Goal: Transaction & Acquisition: Purchase product/service

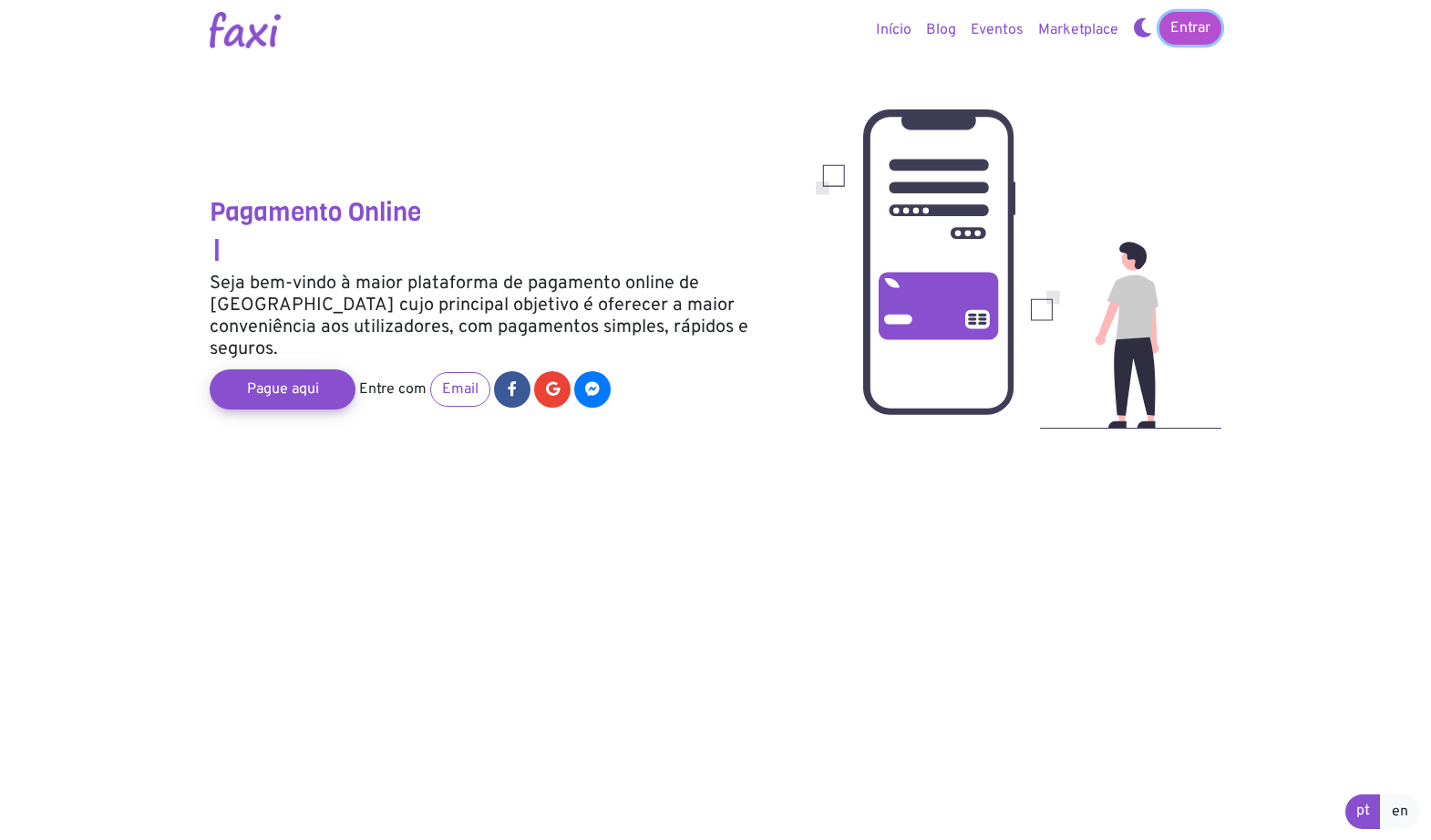
click at [1195, 25] on link "Entrar" at bounding box center [1191, 28] width 62 height 33
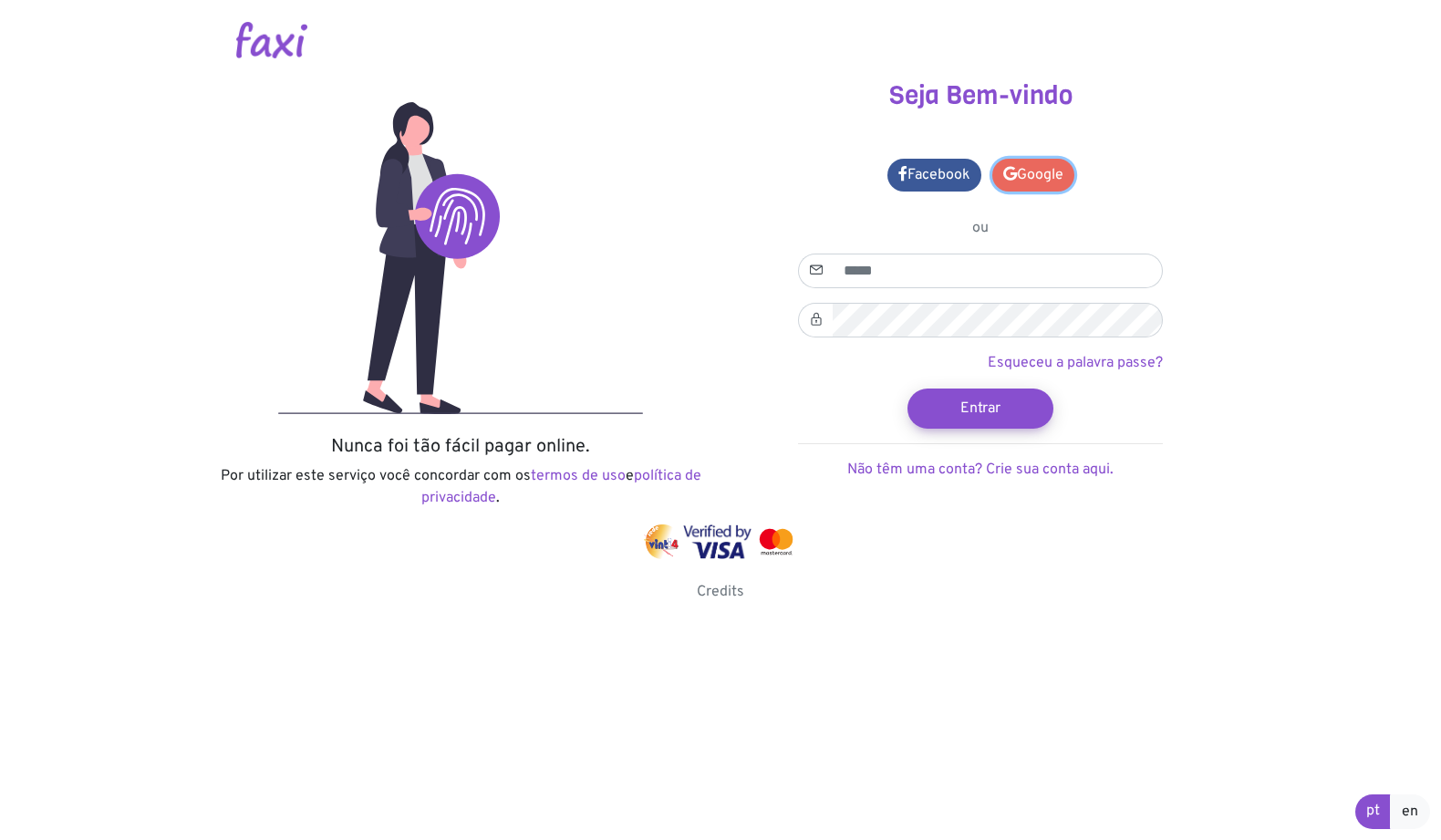
click at [1046, 168] on link "Google" at bounding box center [1033, 175] width 82 height 33
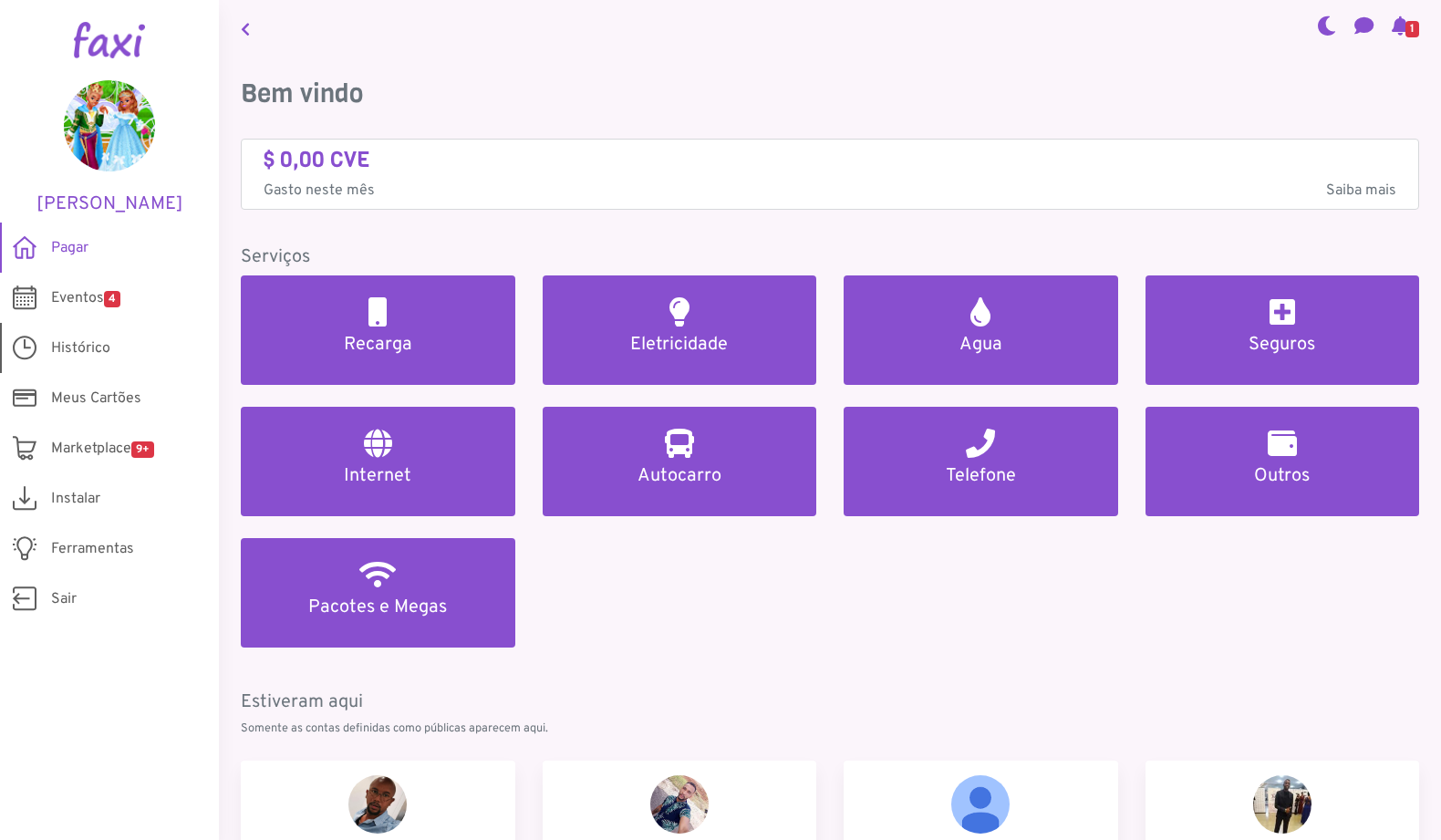
click at [71, 346] on span "Histórico" at bounding box center [81, 348] width 59 height 22
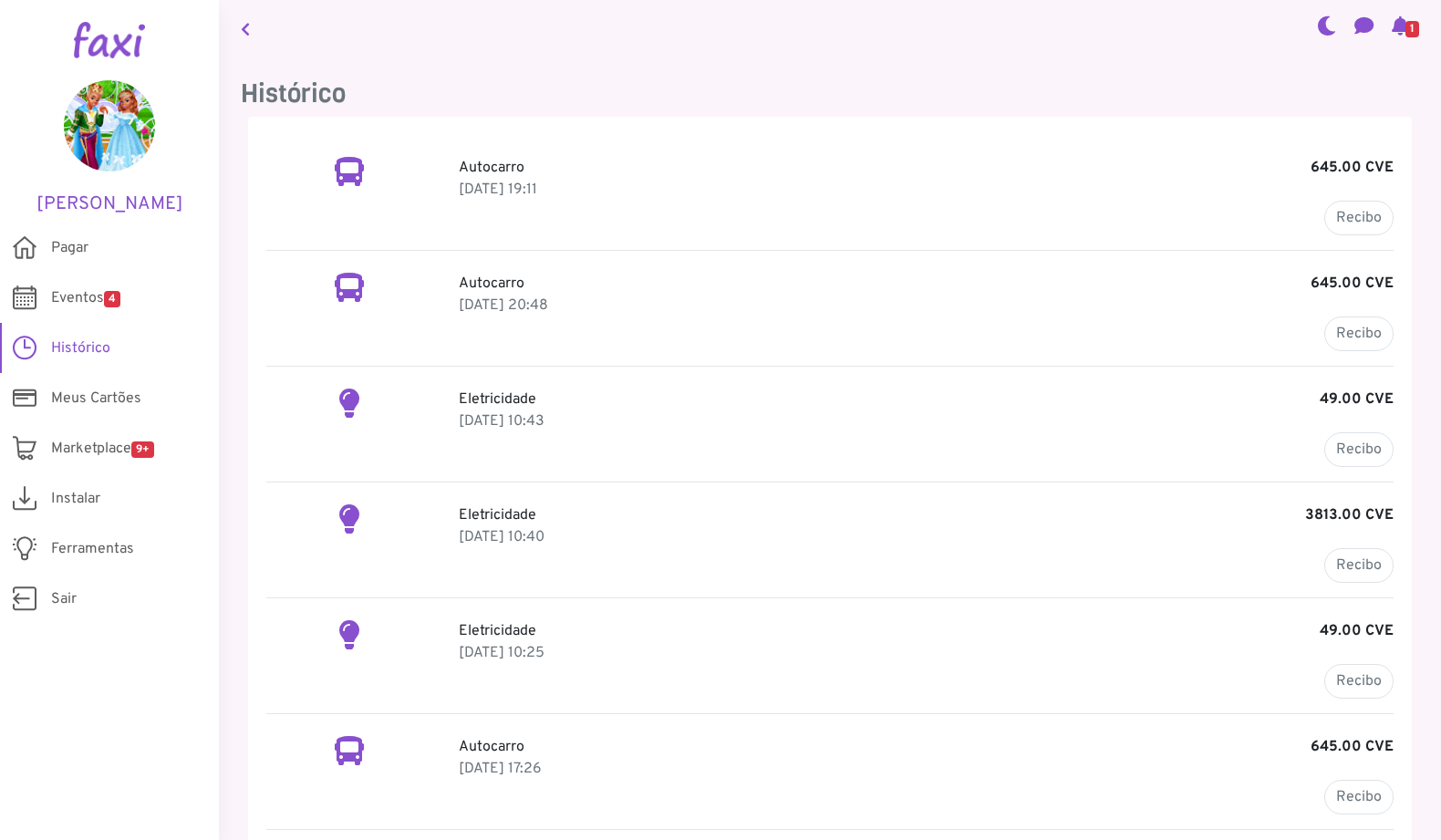
click at [513, 175] on p "Autocarro 645.00 CVE" at bounding box center [926, 167] width 934 height 22
click at [344, 177] on h2 at bounding box center [349, 171] width 29 height 29
click at [525, 191] on p "10 Jun 2025, 19:11" at bounding box center [926, 190] width 934 height 22
click at [1361, 223] on link "Recibo" at bounding box center [1358, 218] width 69 height 35
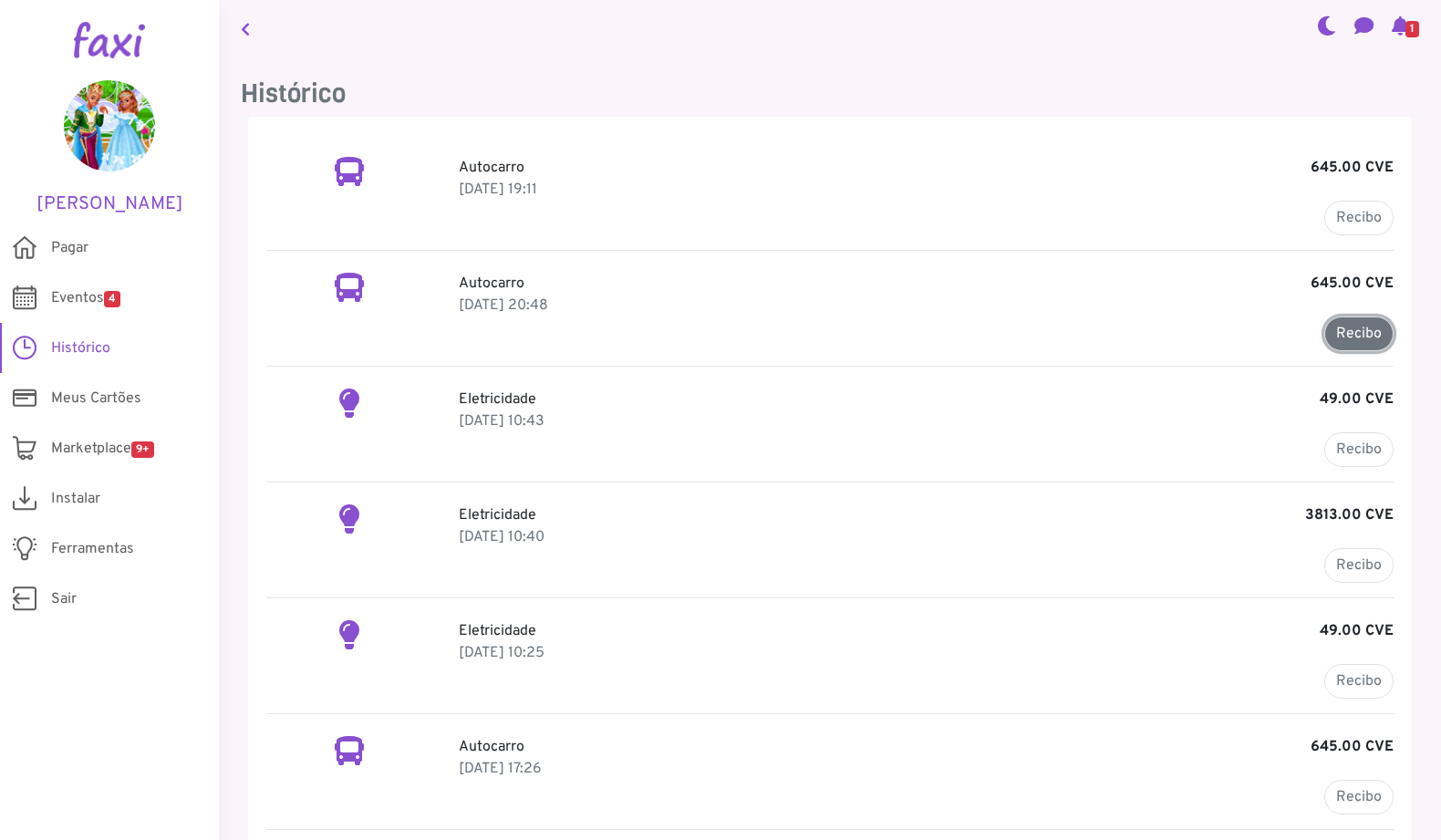
click at [1335, 330] on link "Recibo" at bounding box center [1358, 333] width 69 height 35
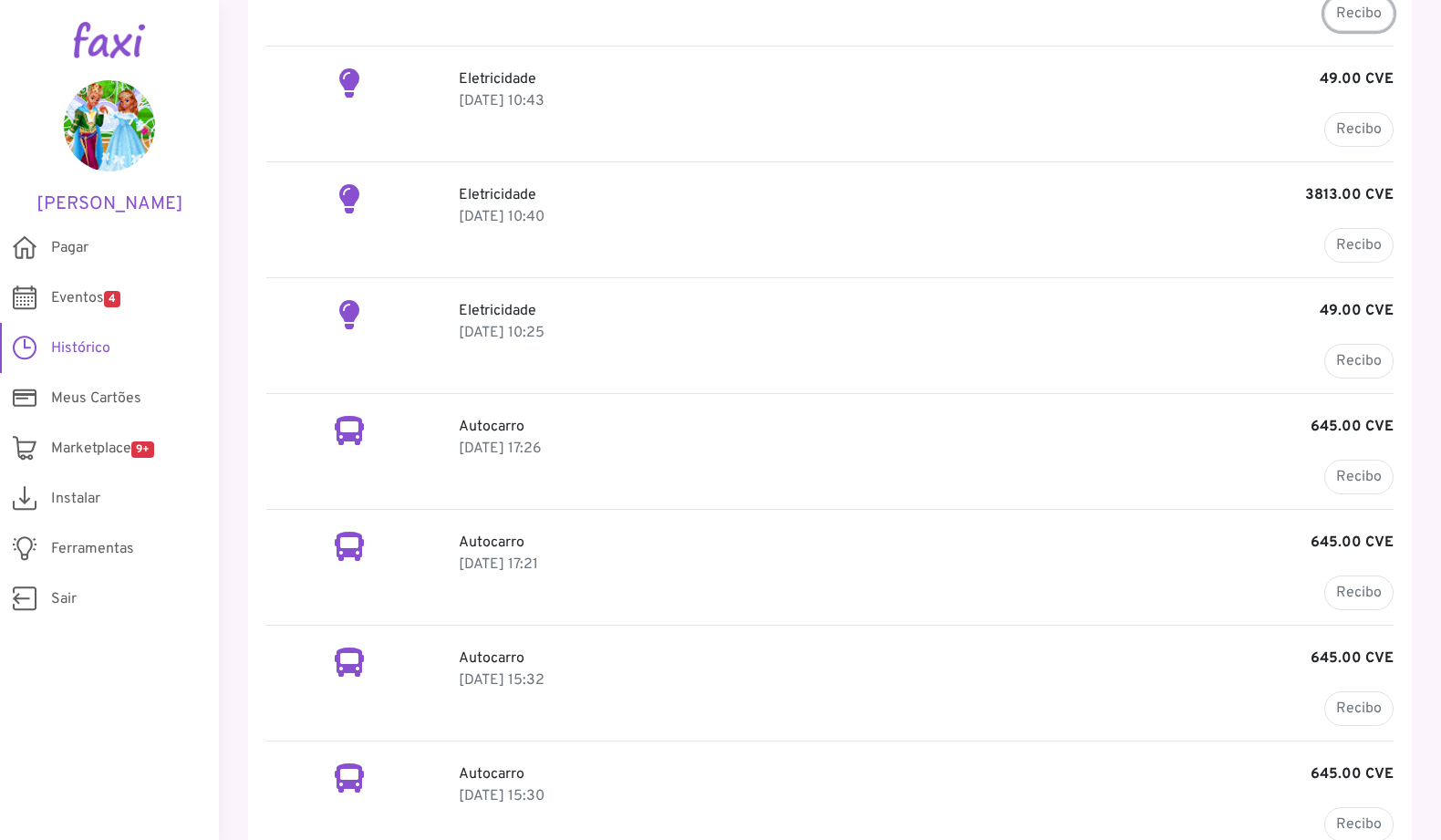
scroll to position [365, 0]
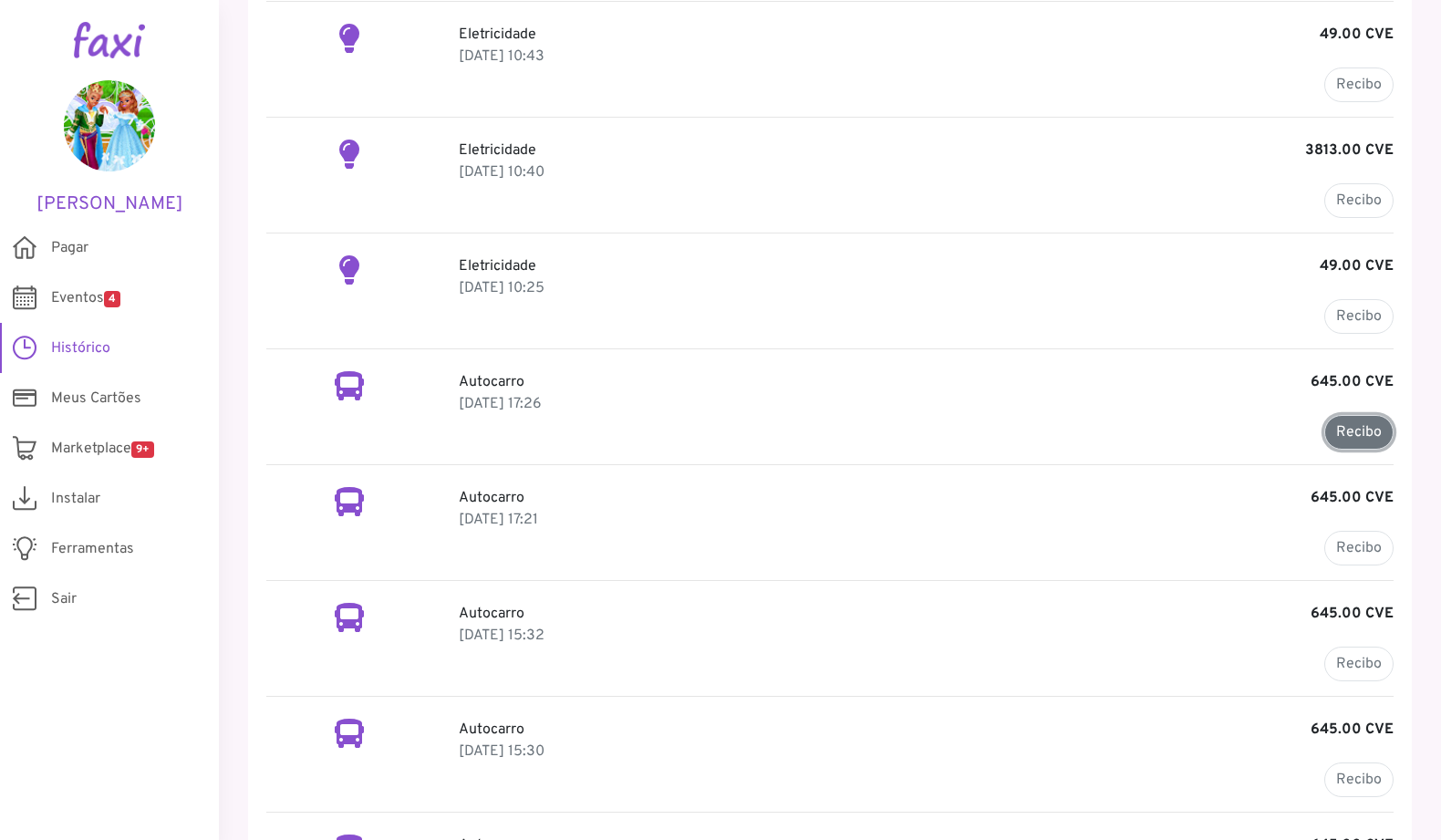
click at [1355, 426] on link "Recibo" at bounding box center [1358, 433] width 69 height 35
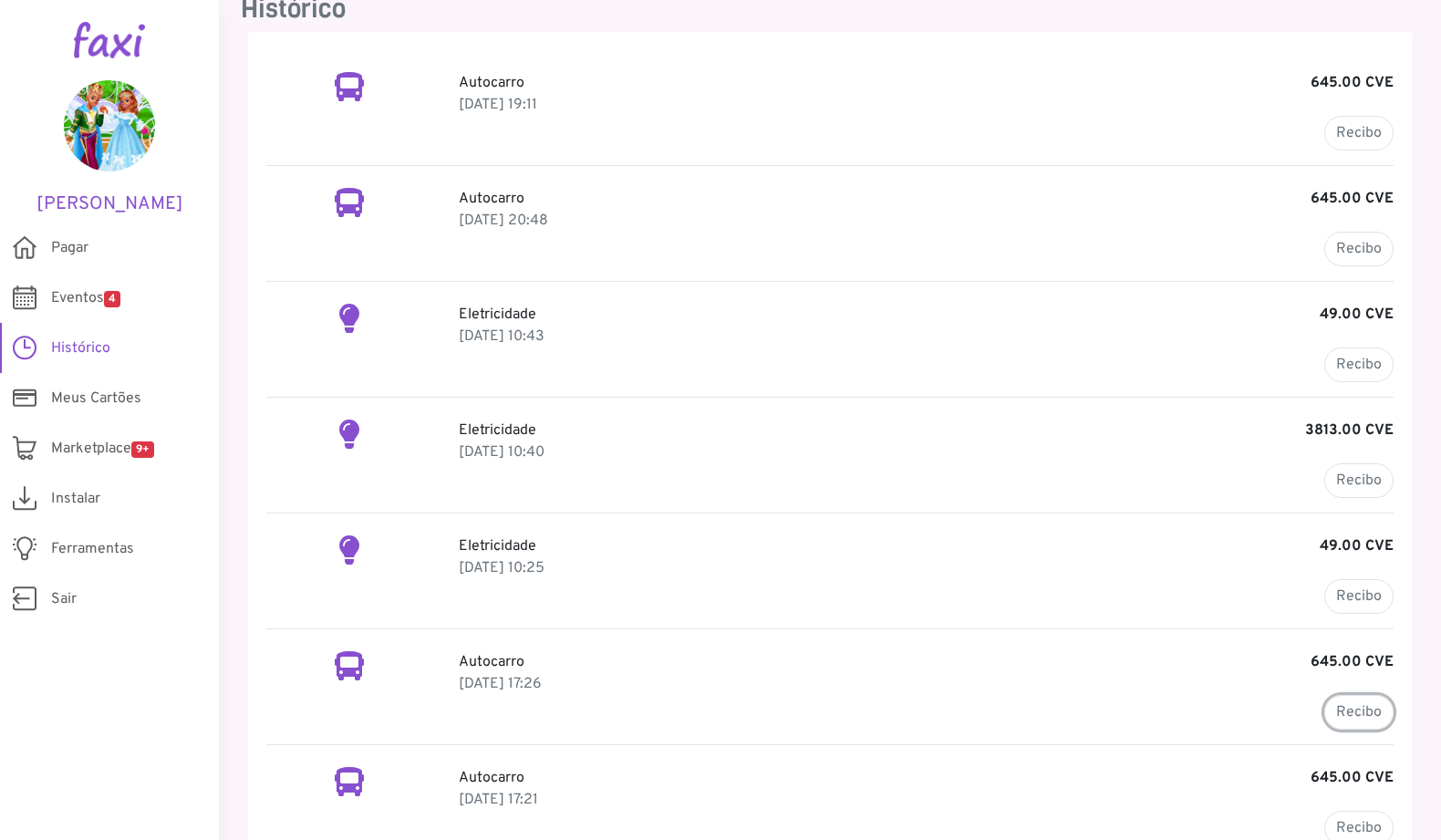
scroll to position [0, 0]
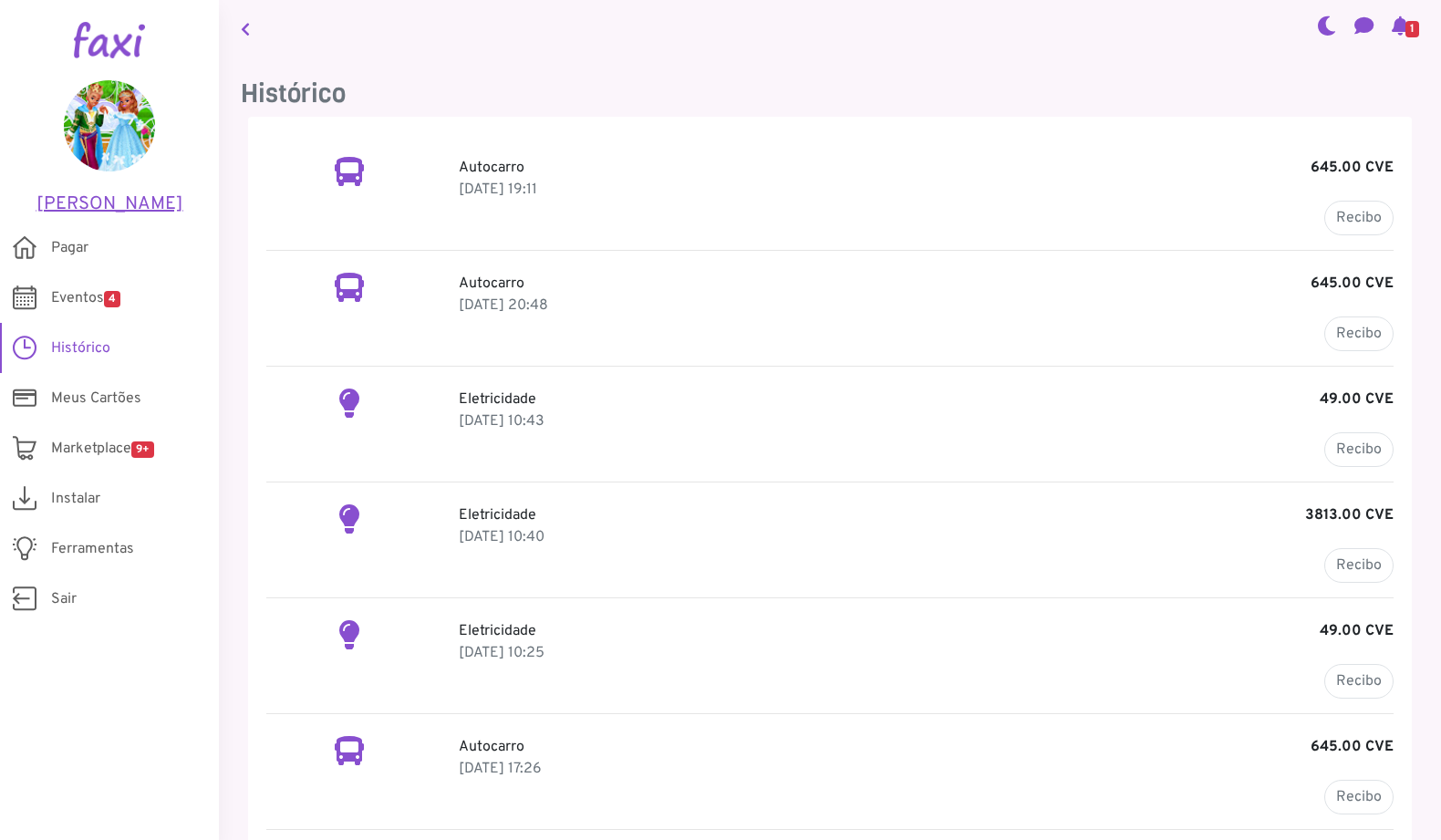
click at [130, 122] on img at bounding box center [110, 126] width 91 height 91
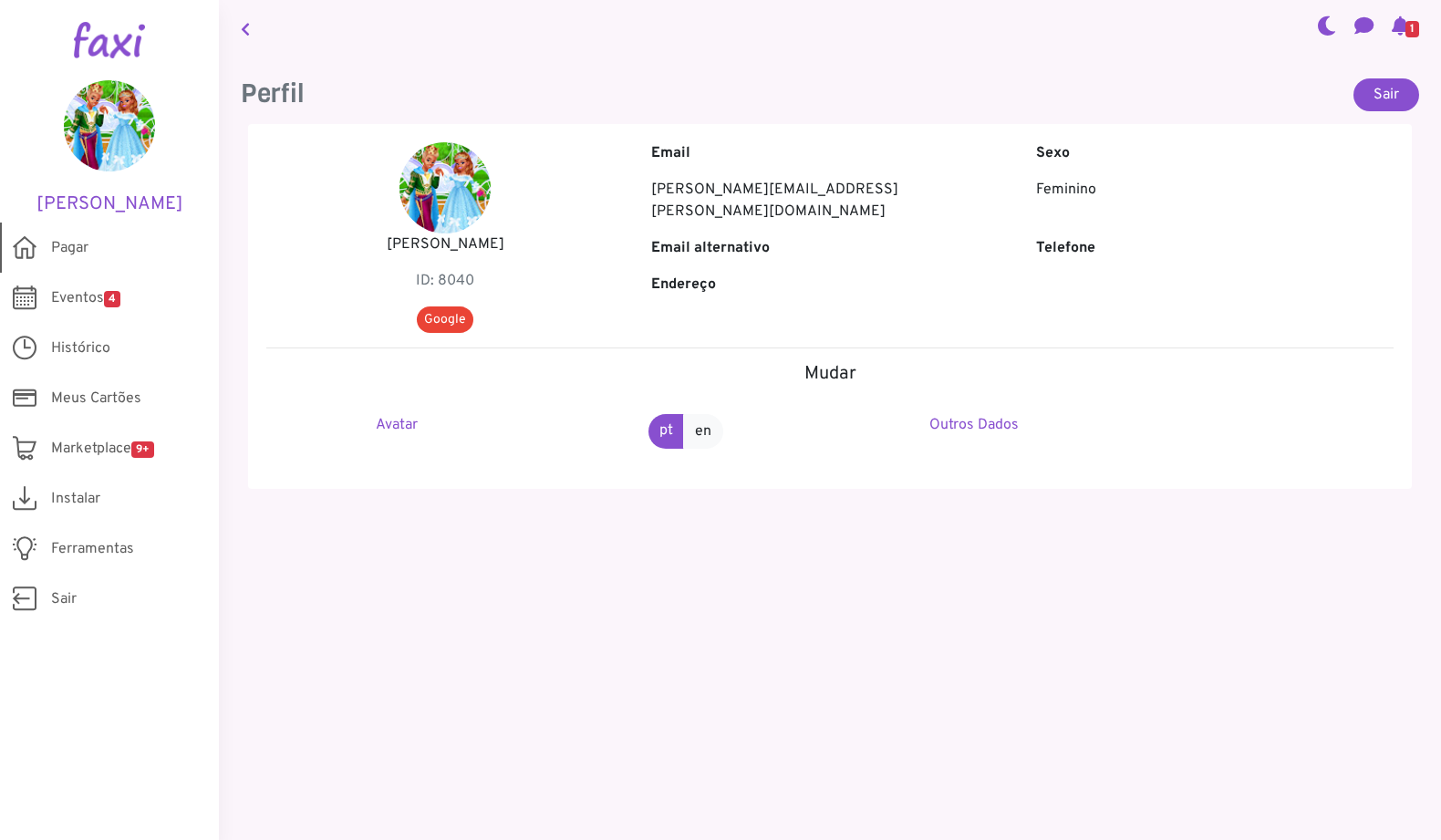
click at [92, 245] on link "Pagar" at bounding box center [109, 248] width 219 height 51
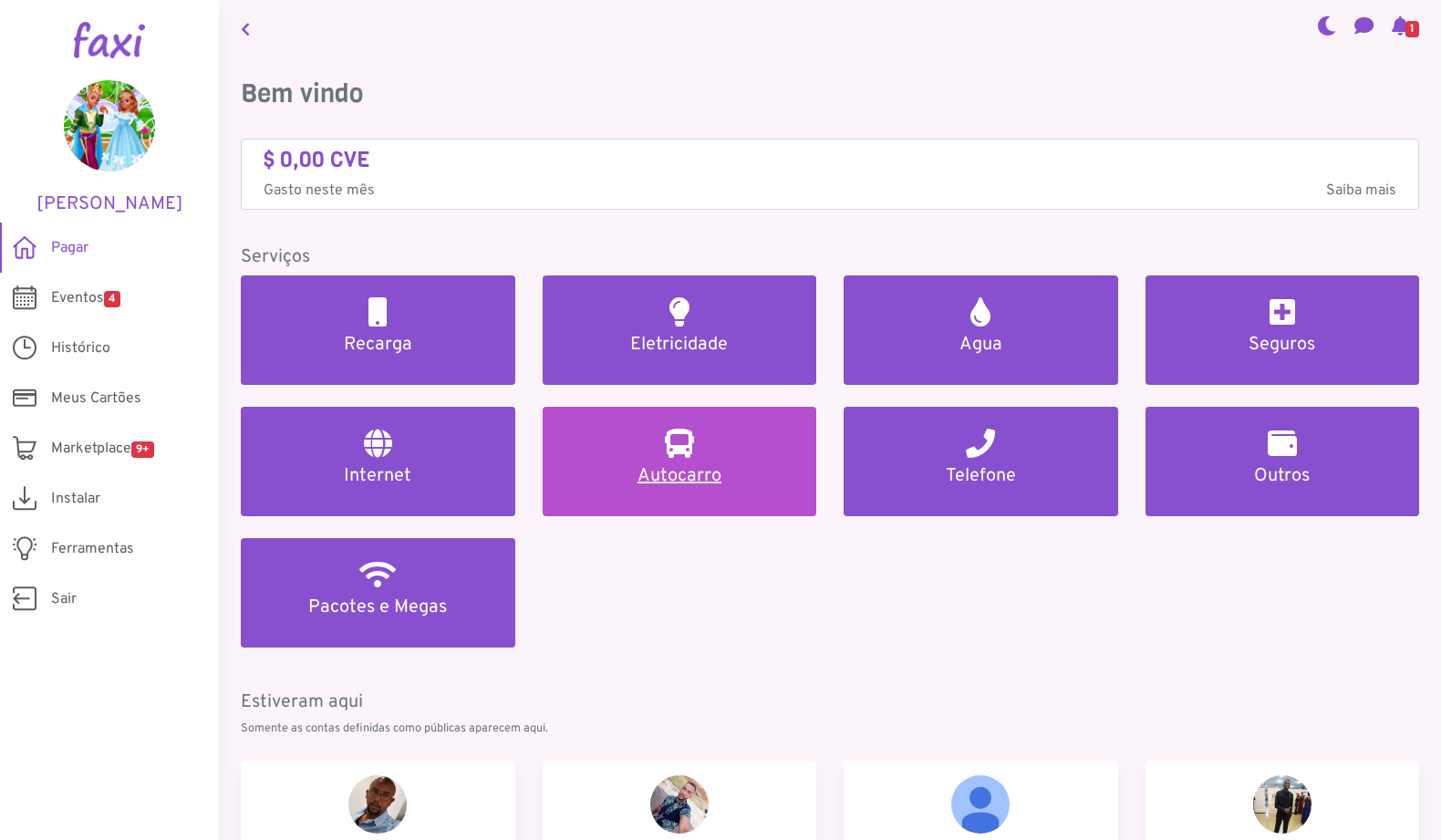
click at [696, 447] on link "Autocarro" at bounding box center [680, 461] width 274 height 110
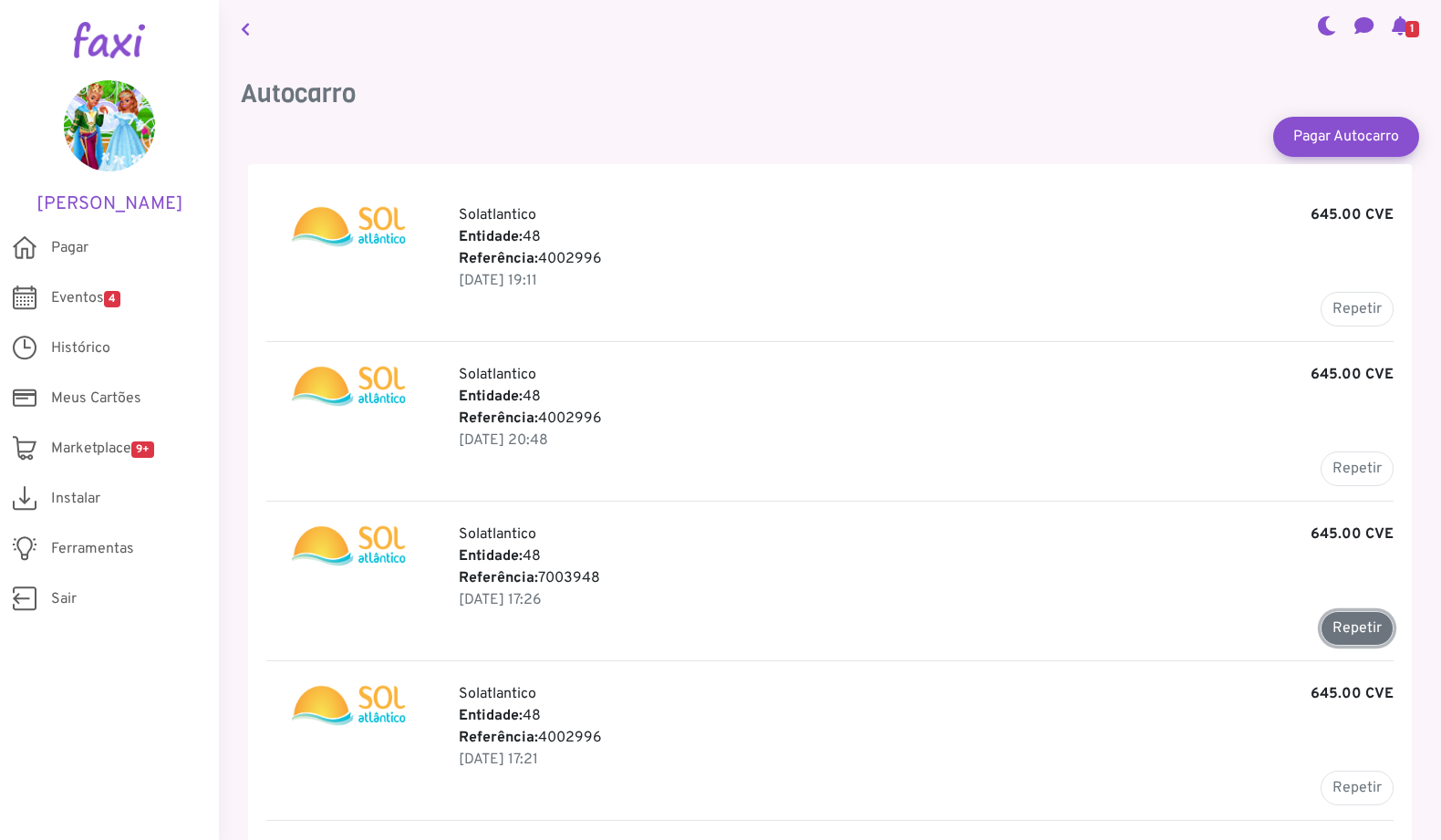
click at [1354, 628] on button "Repetir" at bounding box center [1356, 628] width 73 height 35
type input "*******"
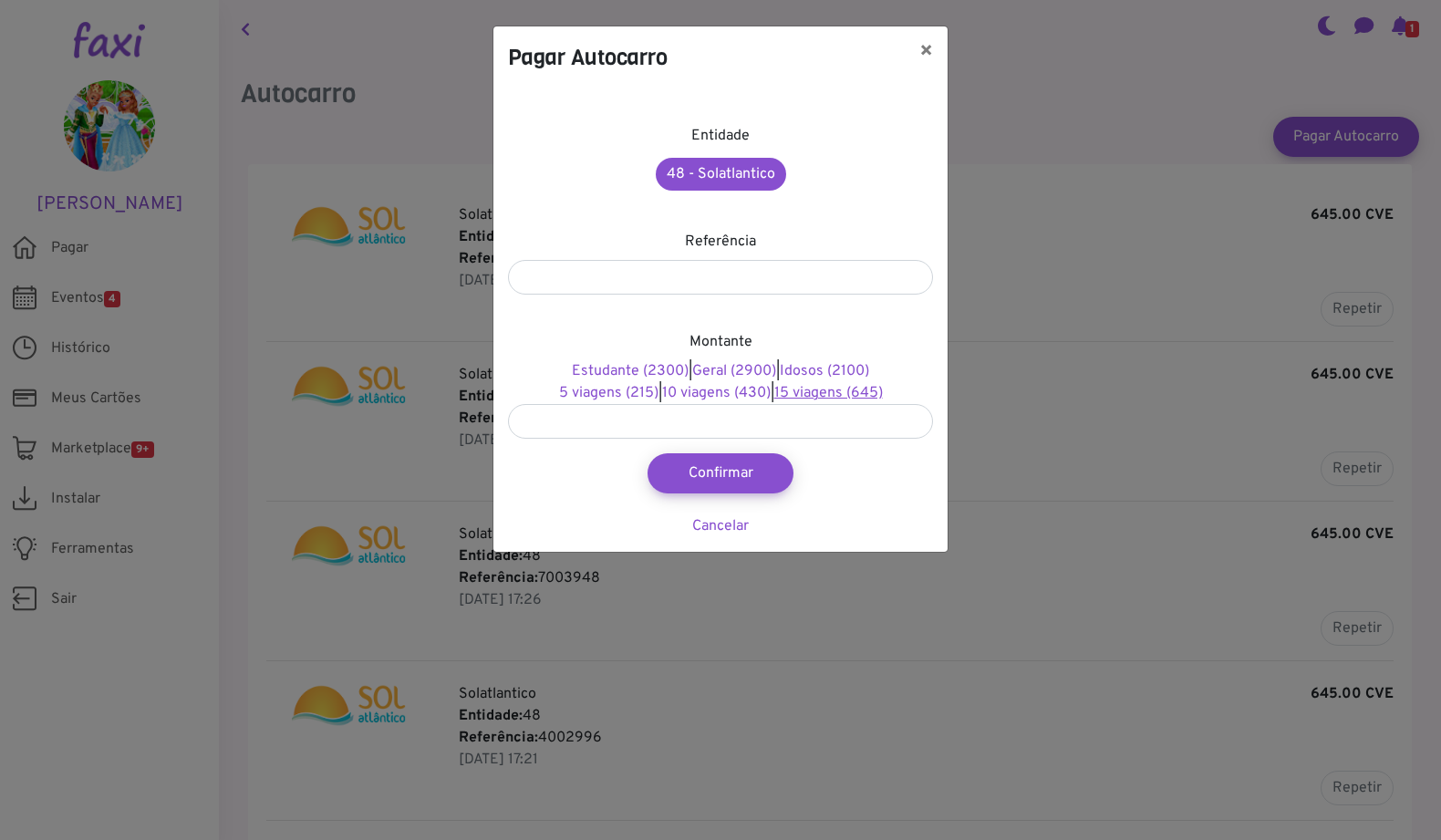
click at [817, 391] on link "15 viagens (645)" at bounding box center [828, 393] width 109 height 18
click at [738, 389] on link "10 viagens (430)" at bounding box center [717, 393] width 109 height 18
click at [711, 528] on link "Cancelar" at bounding box center [720, 526] width 56 height 18
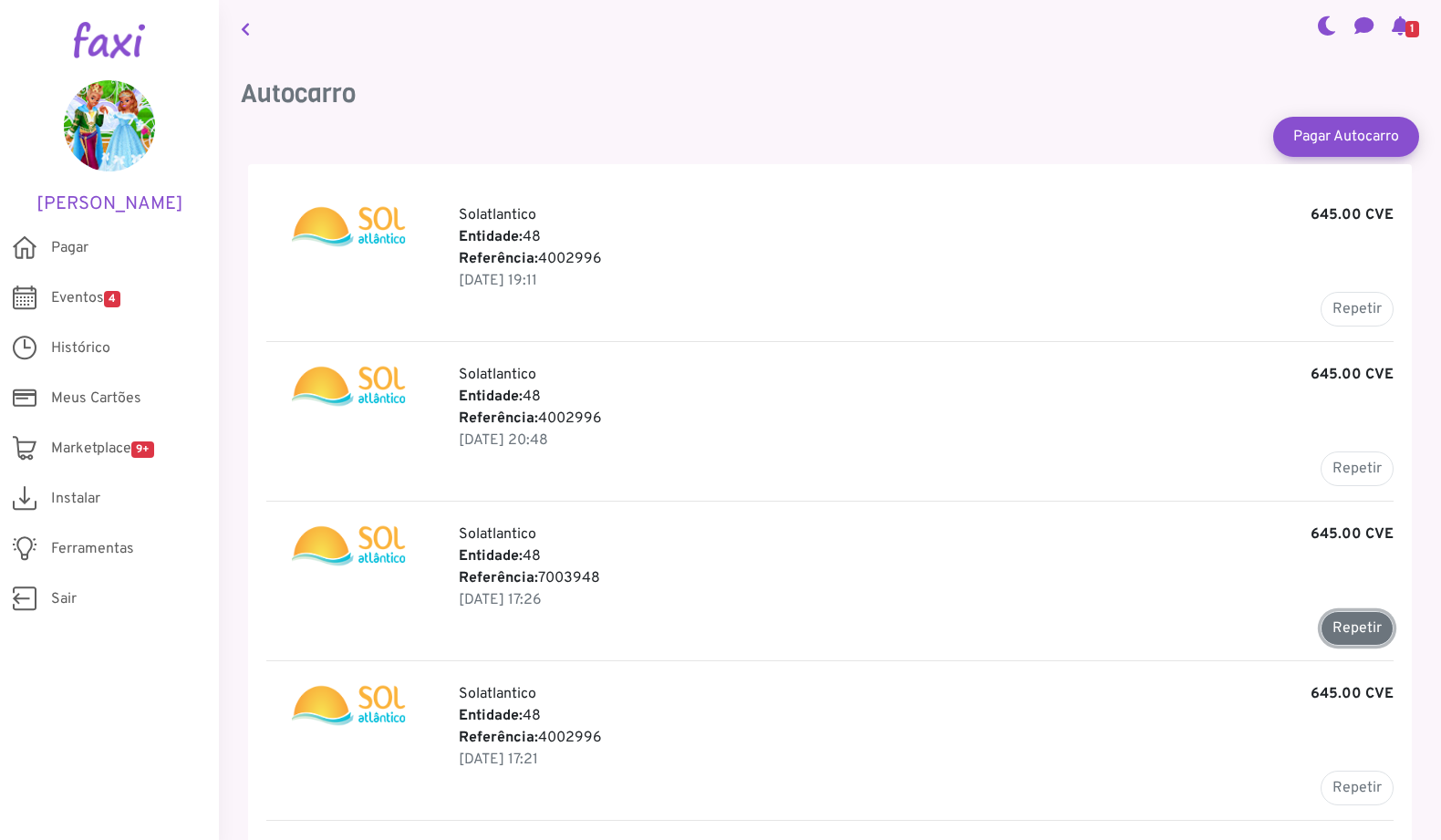
click at [1327, 623] on button "Repetir" at bounding box center [1356, 628] width 73 height 35
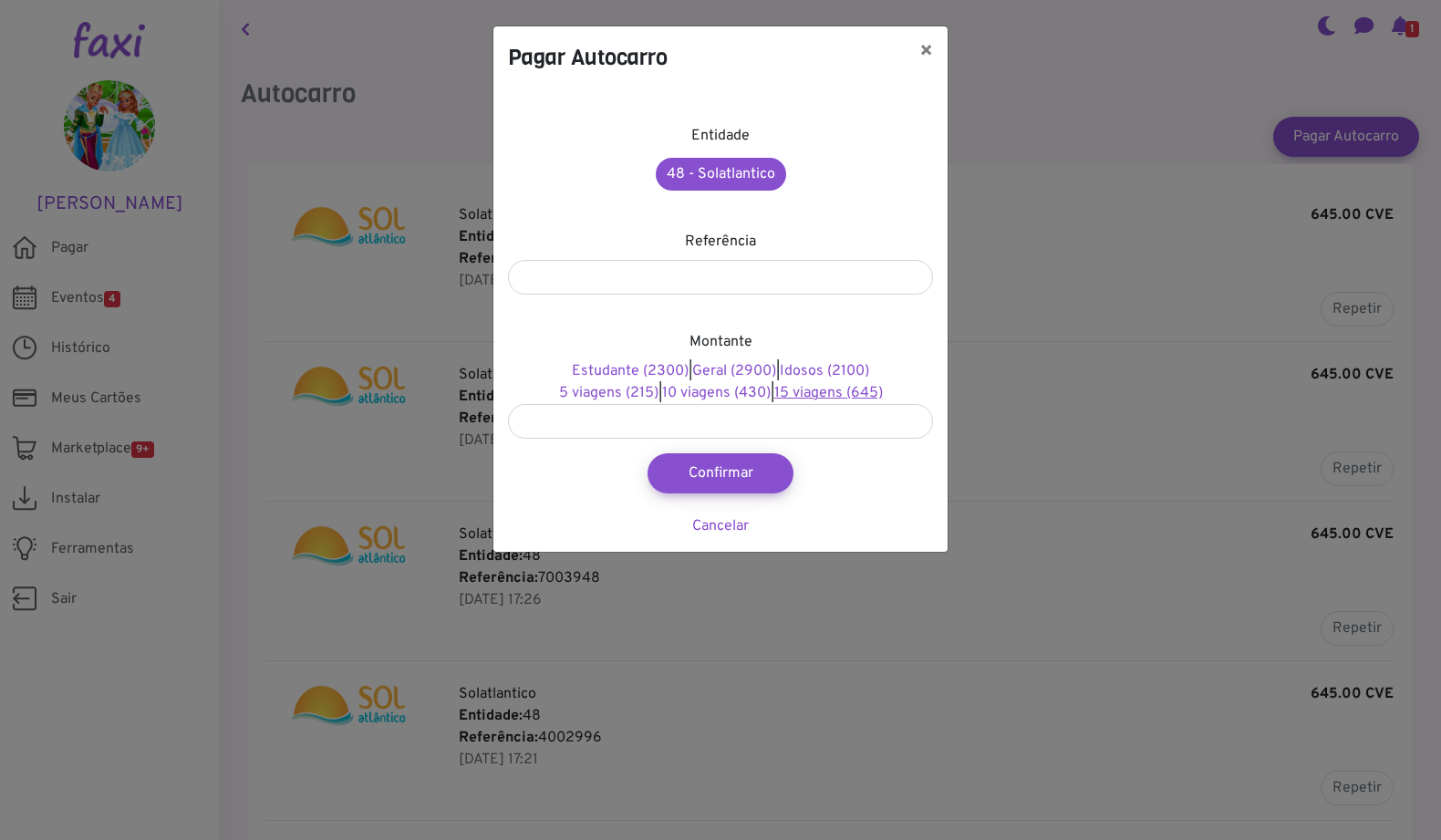
click at [853, 392] on link "15 viagens (645)" at bounding box center [828, 393] width 109 height 18
type input "***"
click at [749, 472] on button "Confirmar" at bounding box center [720, 472] width 160 height 44
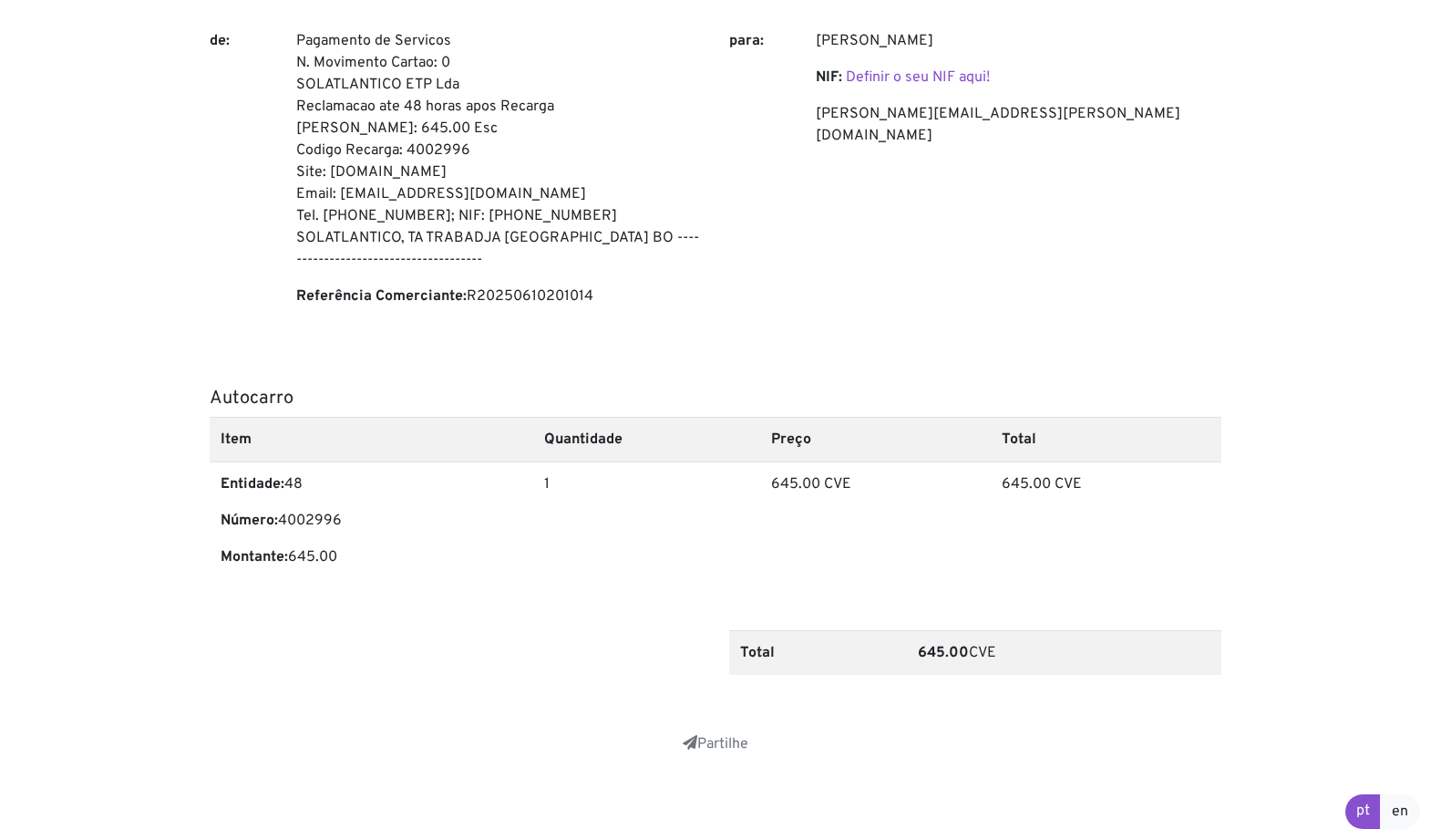
scroll to position [240, 0]
click at [317, 513] on p "Número: 4002996" at bounding box center [371, 517] width 301 height 22
copy p "4002996"
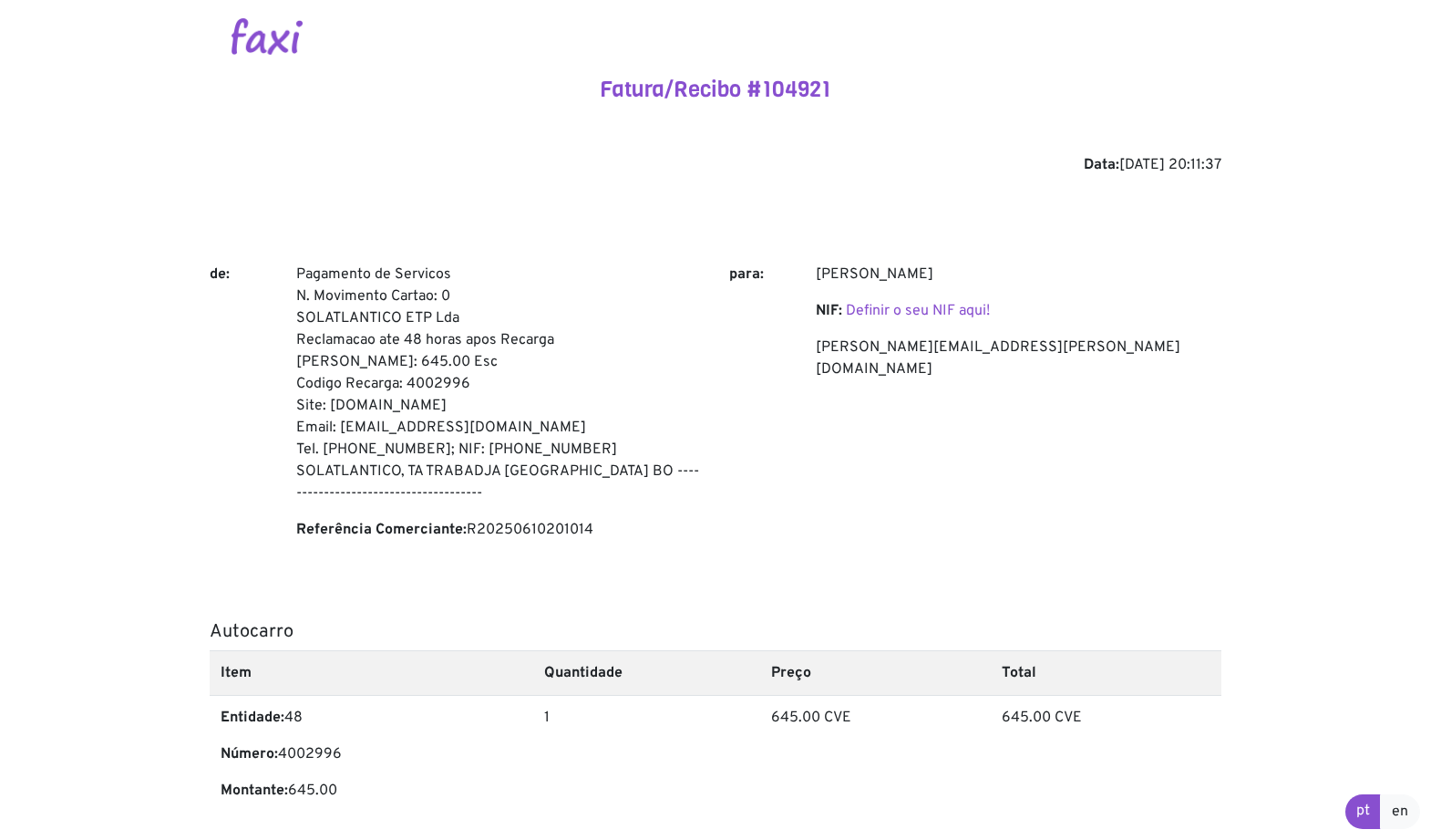
scroll to position [0, 0]
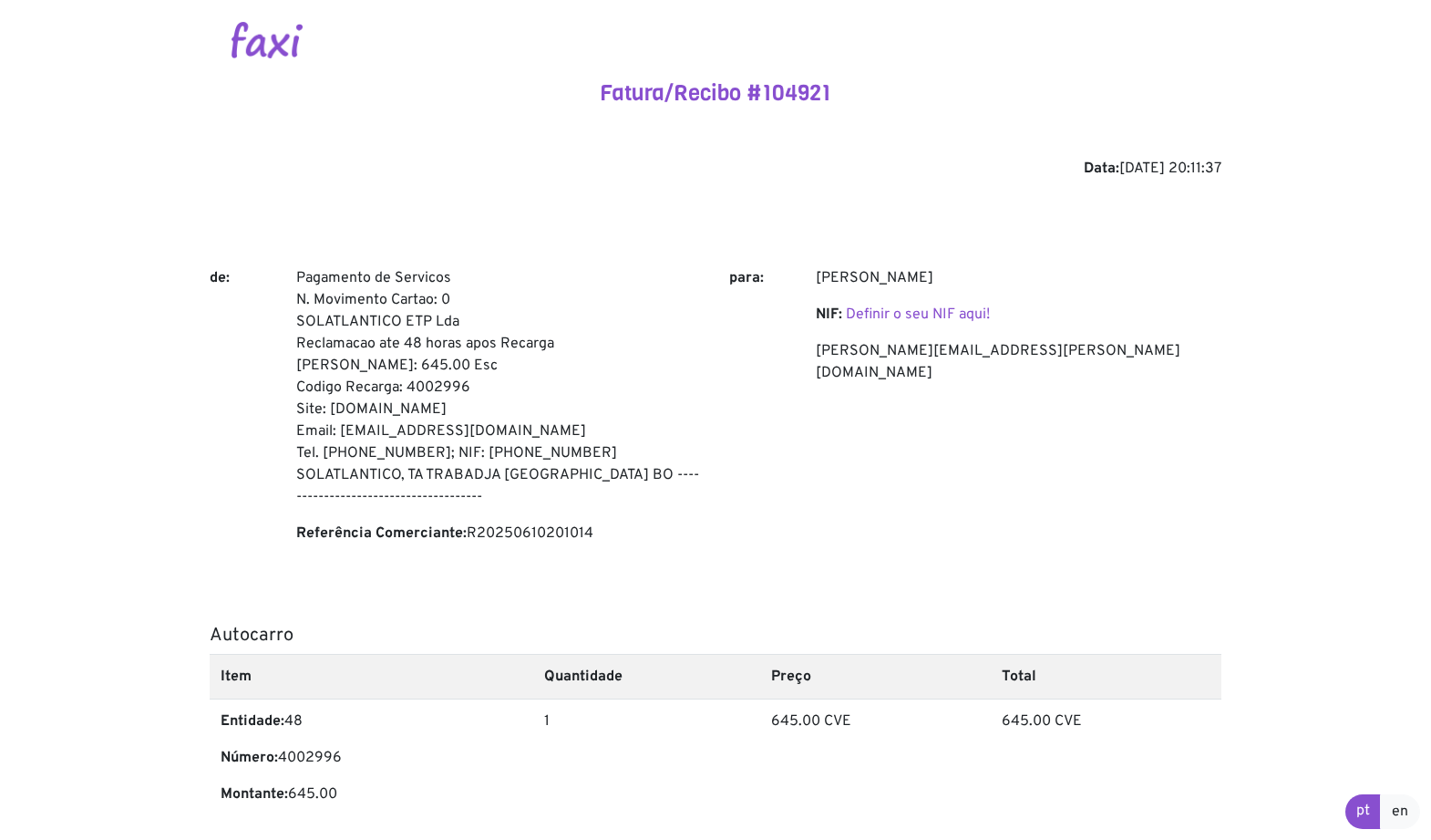
click at [1136, 163] on div "Data: 2025-06-10 20:11:37" at bounding box center [716, 168] width 1012 height 22
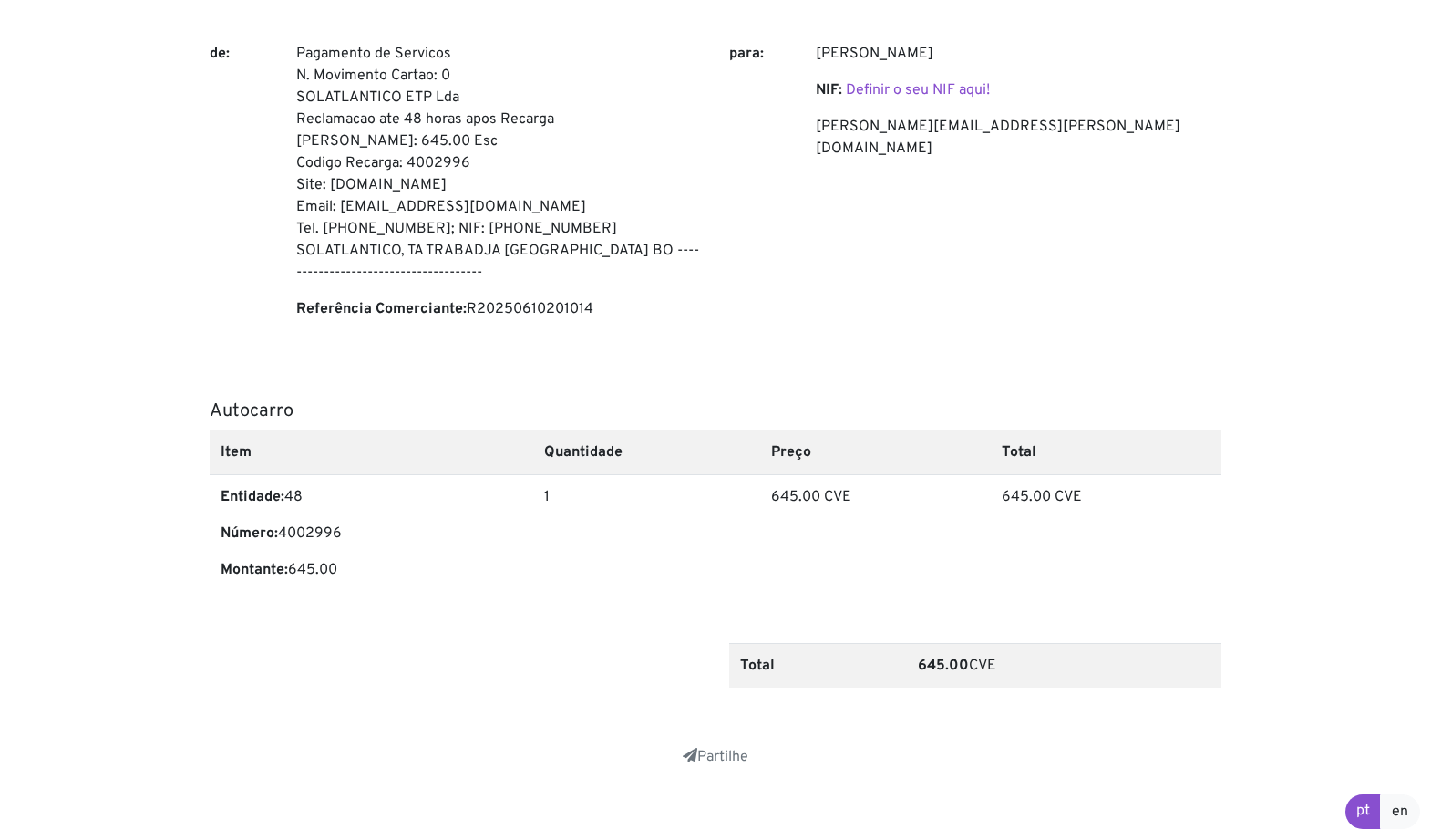
scroll to position [240, 0]
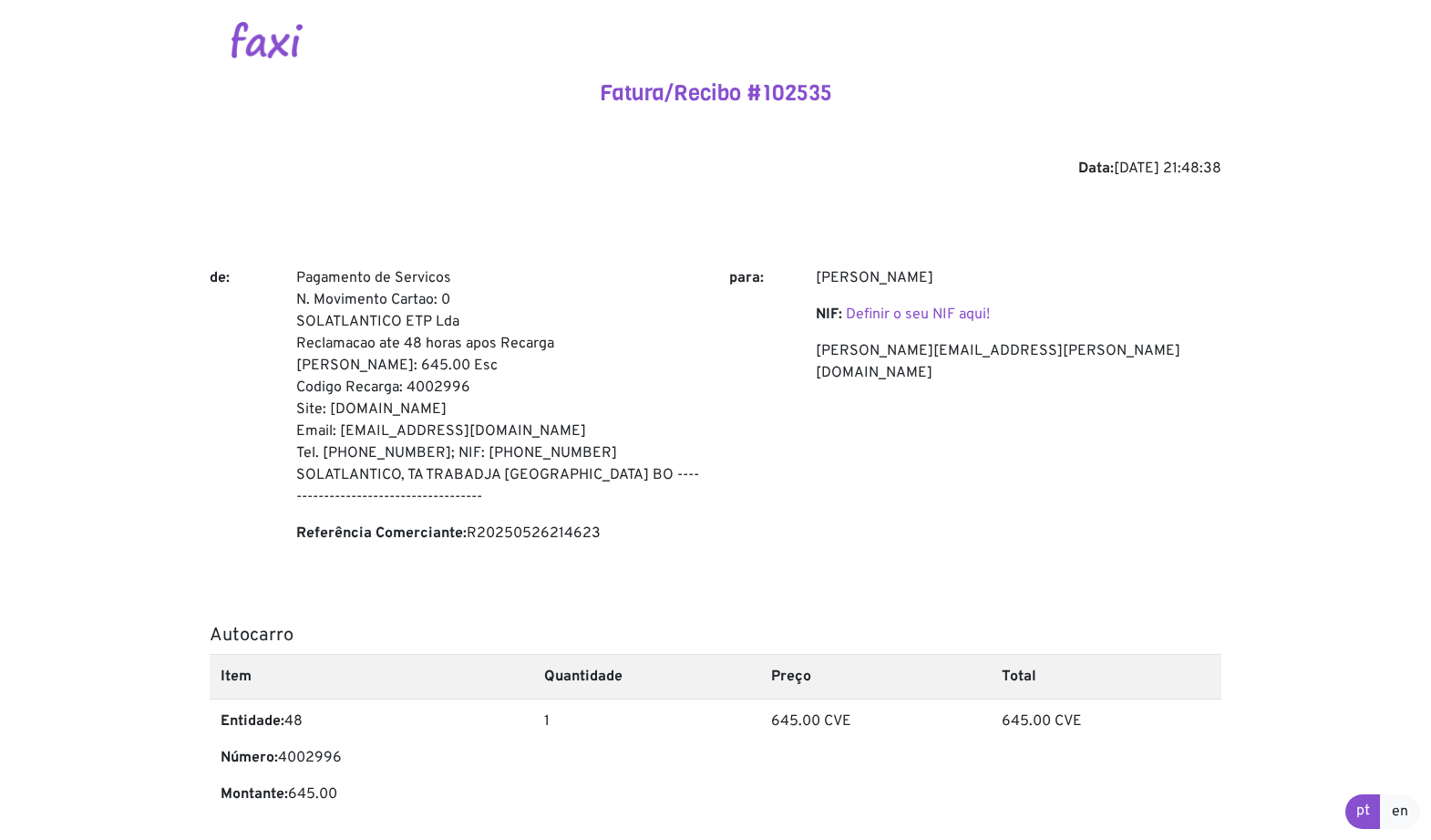
scroll to position [91, 0]
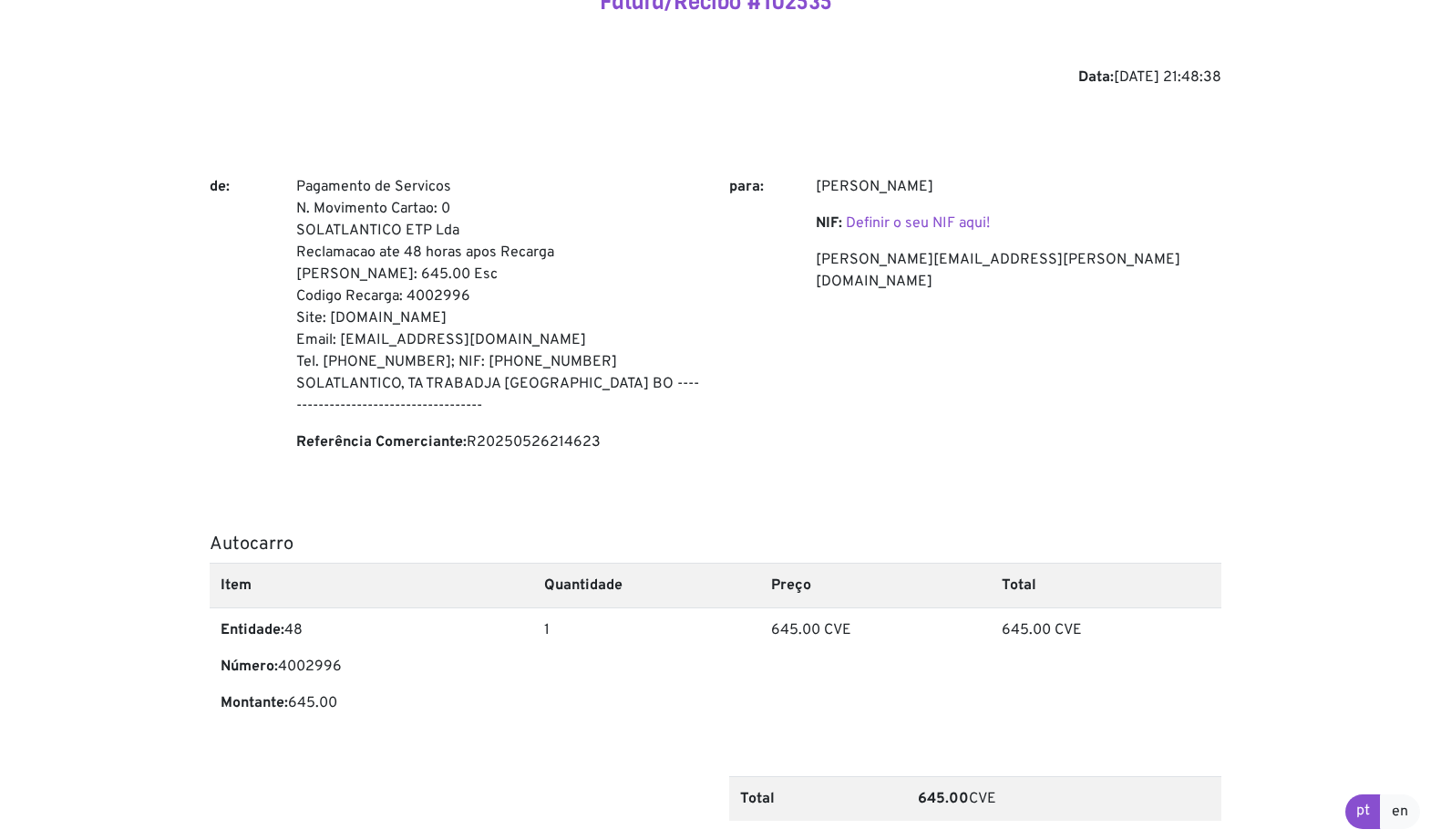
click at [314, 672] on p "Número: 4002996" at bounding box center [371, 666] width 301 height 22
copy p "4002996"
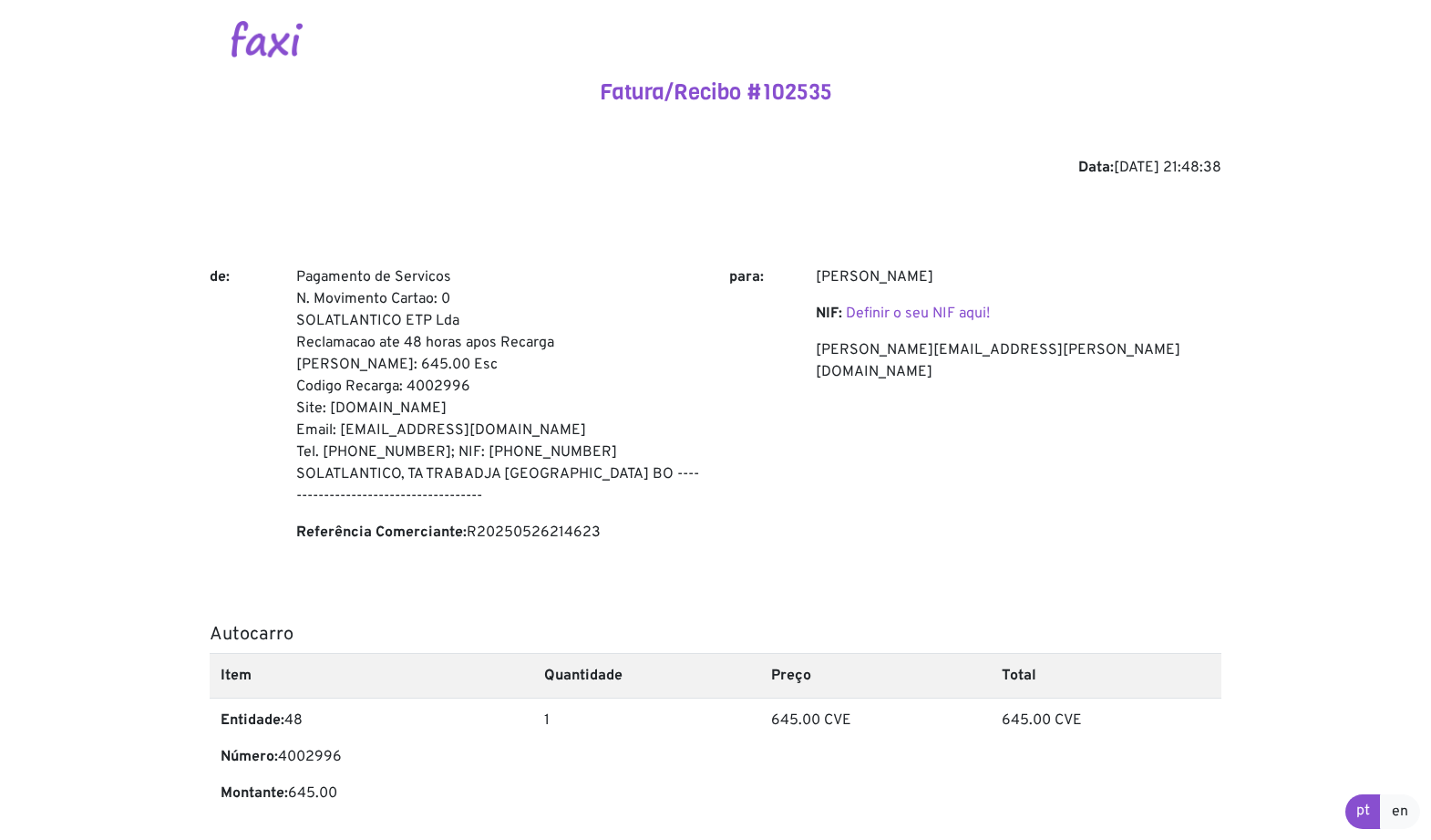
scroll to position [0, 0]
click at [315, 752] on p "Número: 7003948" at bounding box center [370, 757] width 299 height 22
copy p "7003948"
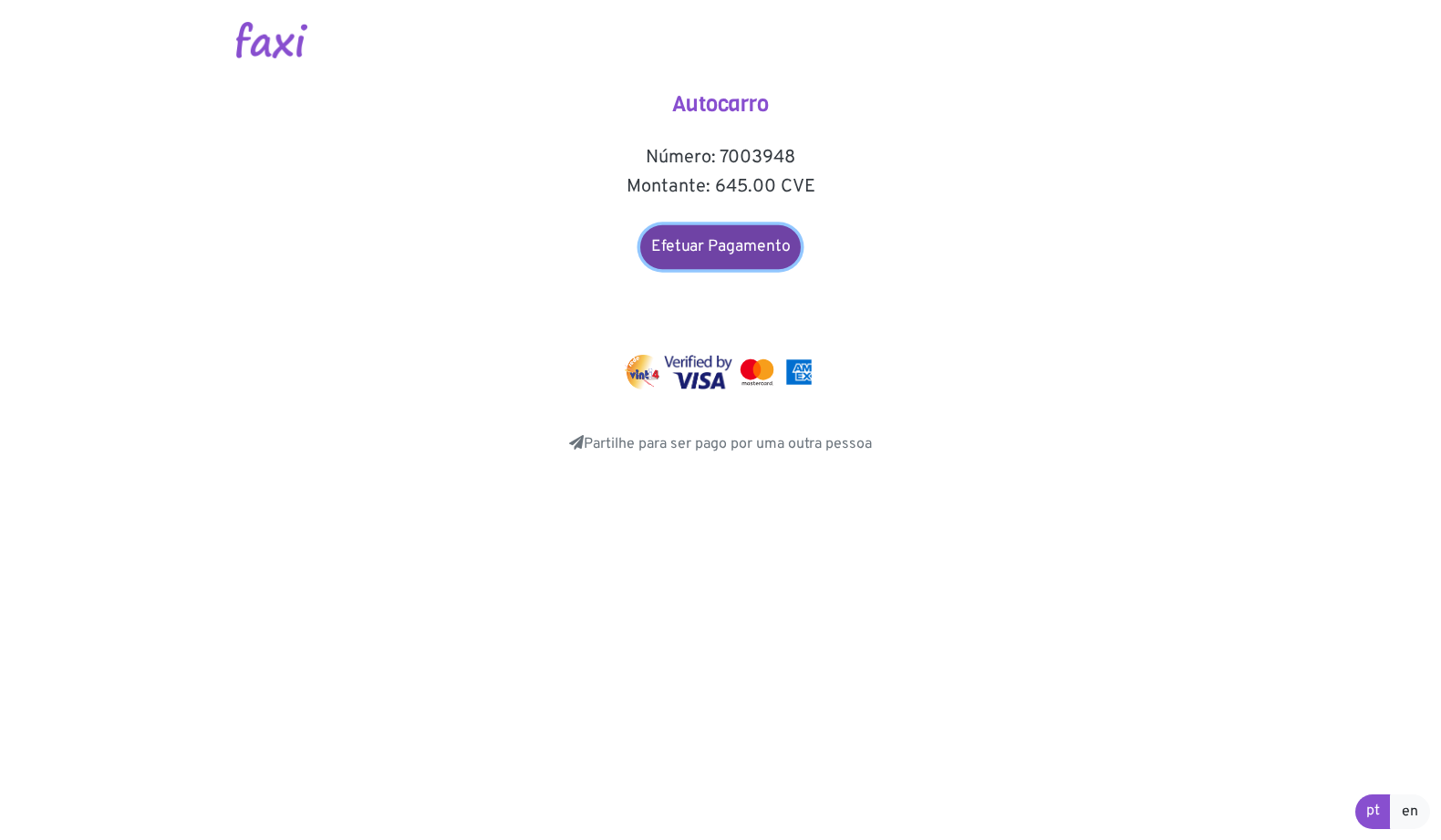
click at [733, 244] on link "Efetuar Pagamento" at bounding box center [720, 247] width 160 height 44
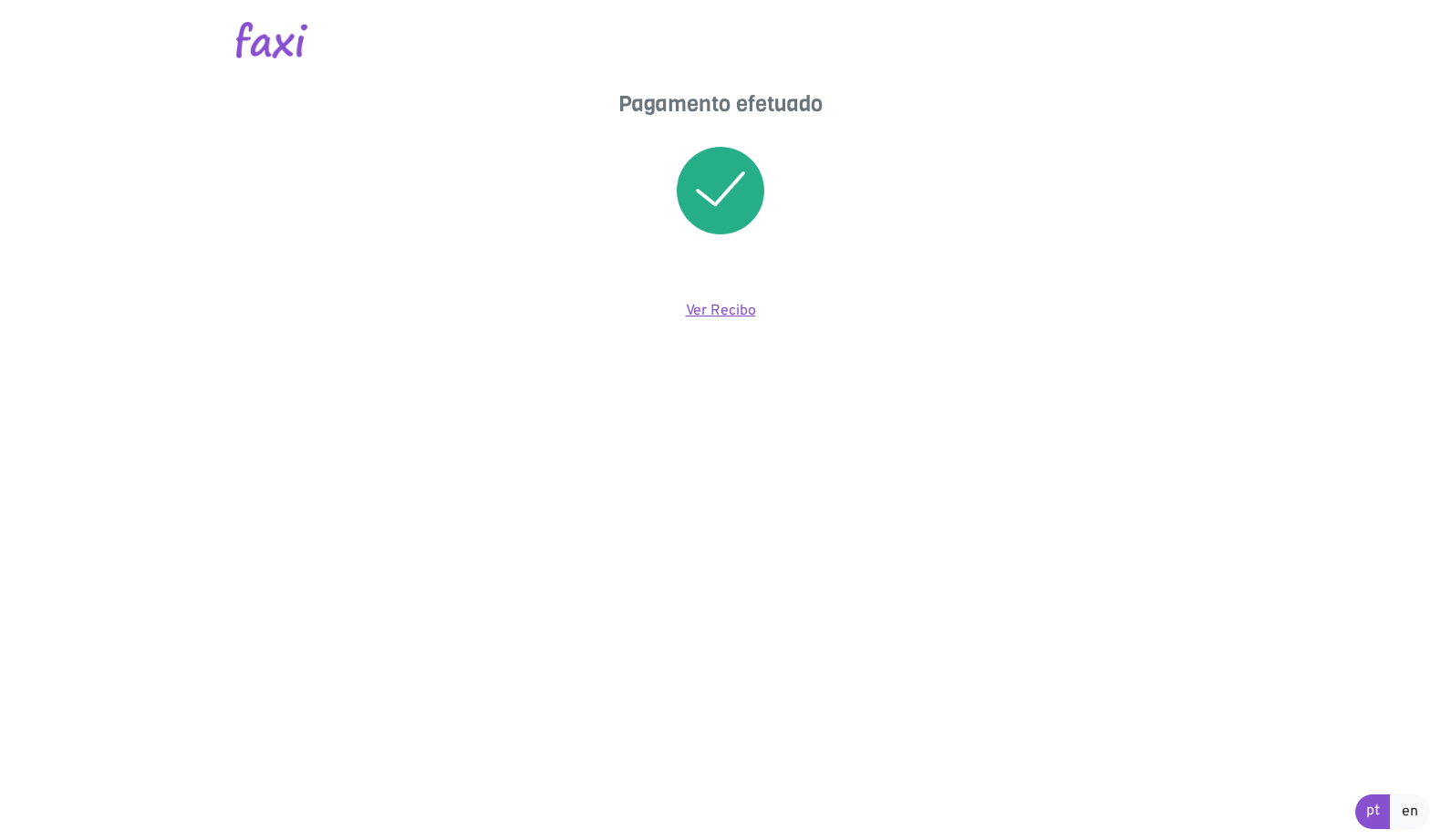
click at [739, 305] on link "Ver Recibo" at bounding box center [720, 310] width 70 height 18
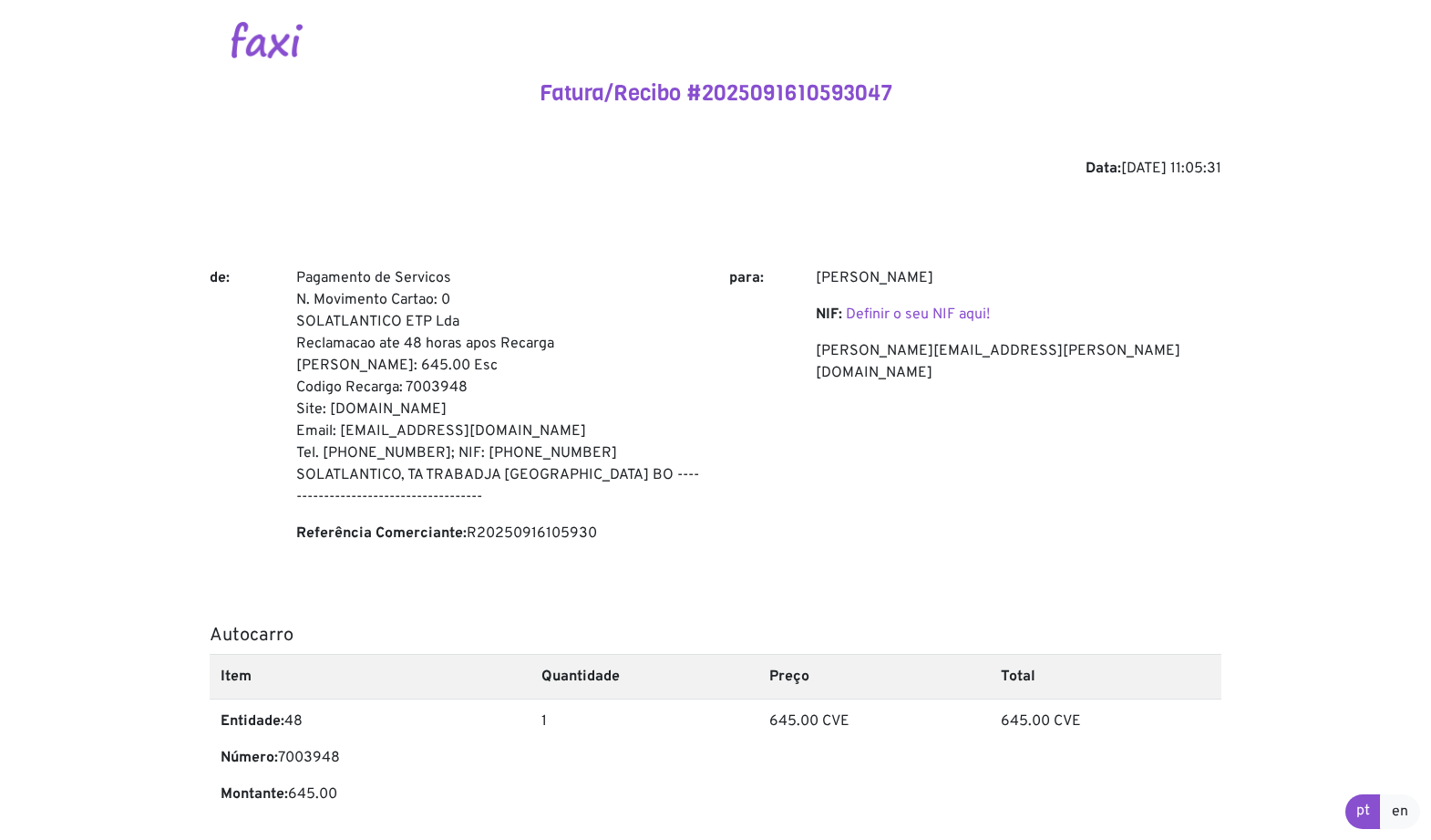
click at [264, 43] on img at bounding box center [266, 41] width 71 height 37
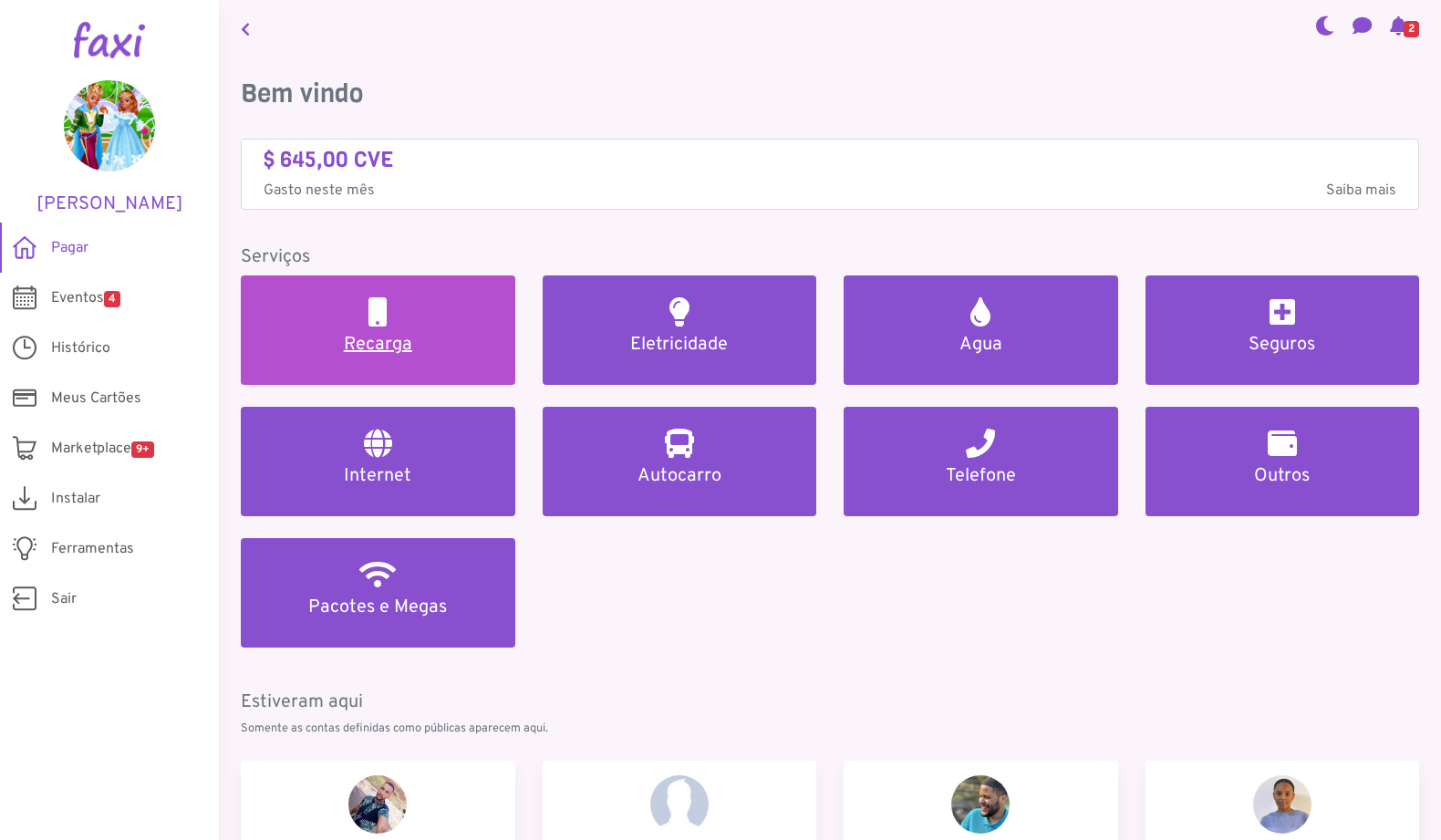
click at [451, 331] on link "Recarga" at bounding box center [378, 330] width 274 height 110
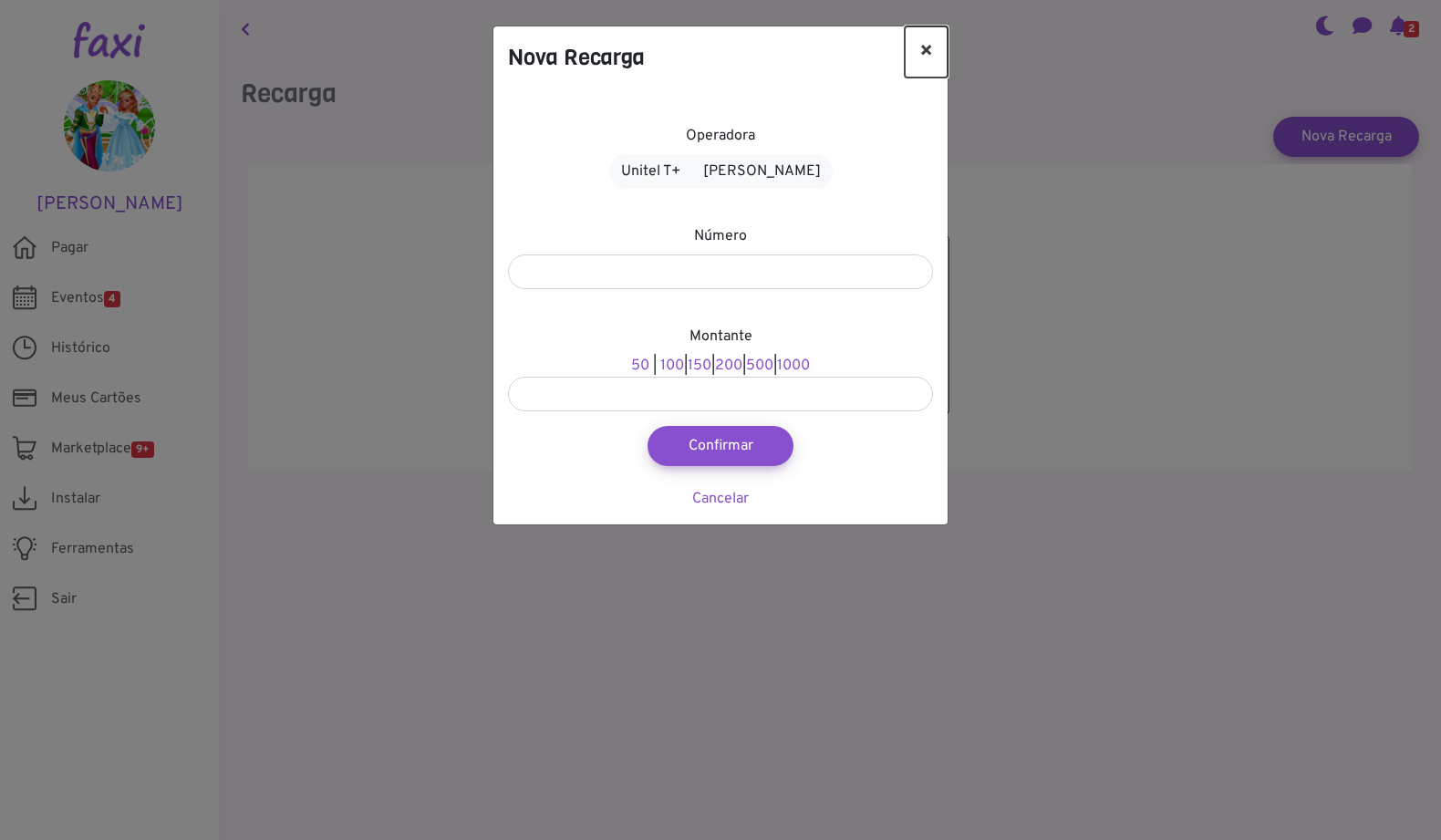
click at [930, 55] on button "×" at bounding box center [926, 52] width 43 height 52
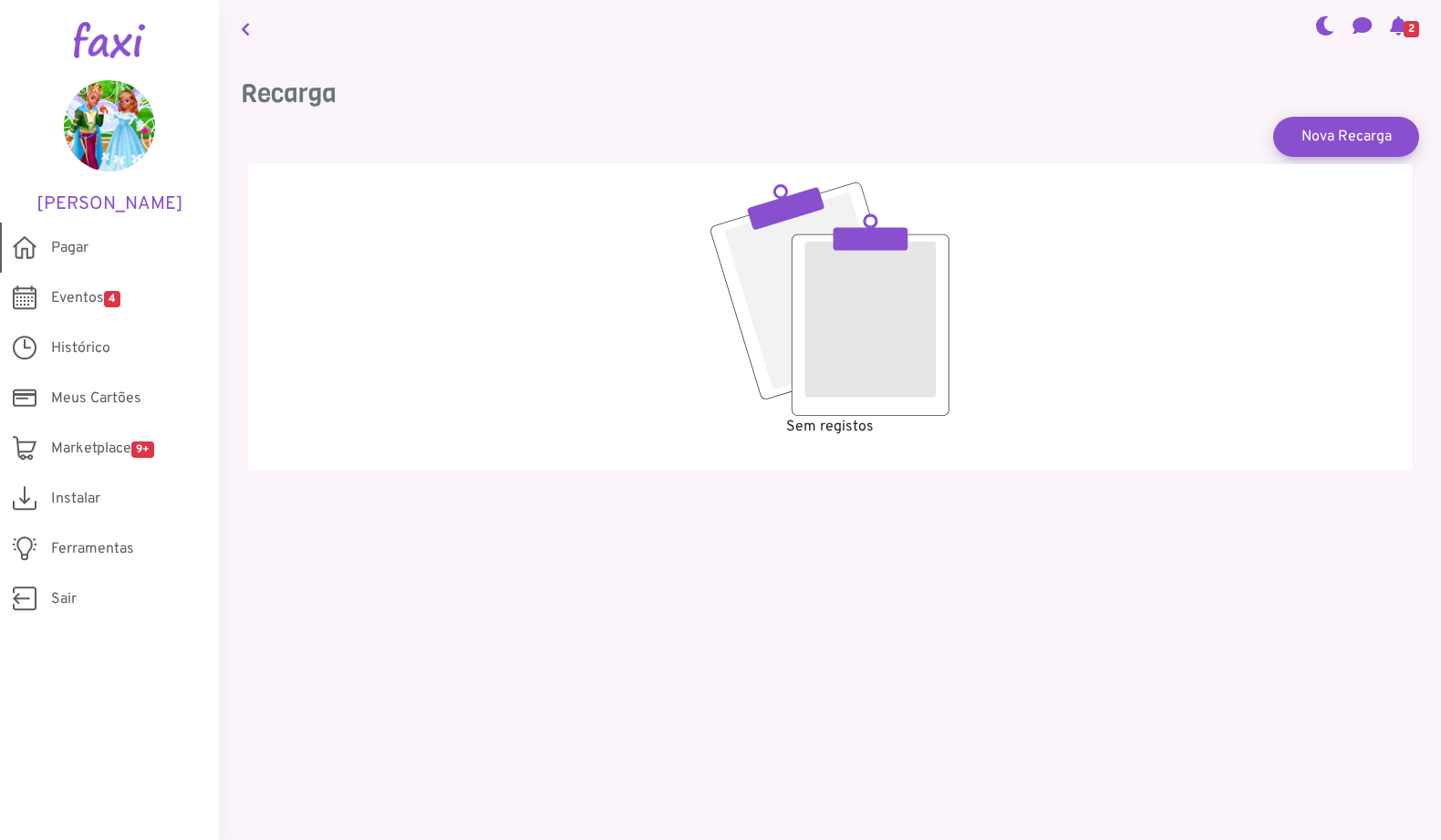
click at [79, 243] on span "Pagar" at bounding box center [70, 248] width 37 height 22
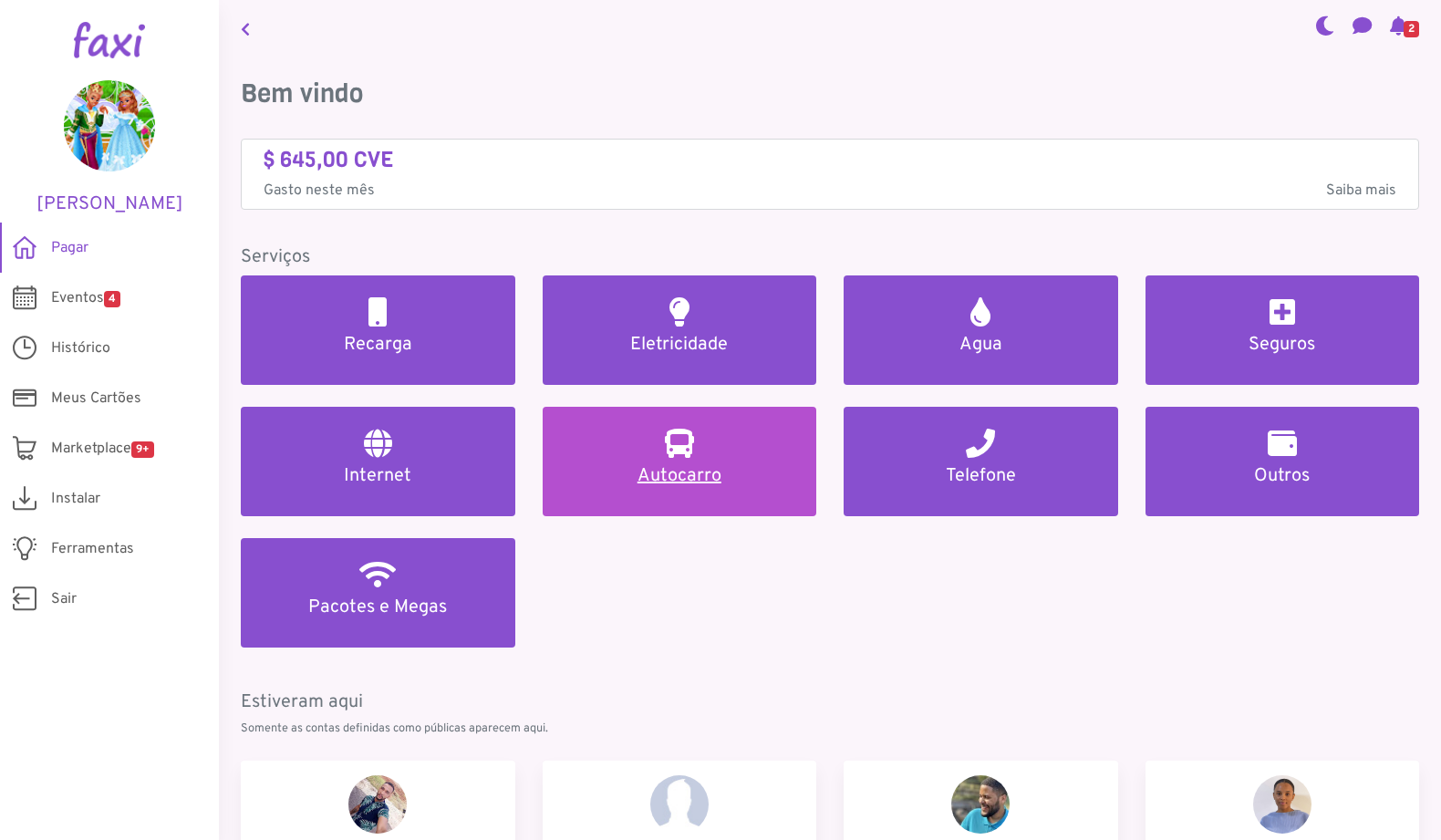
click at [687, 472] on h5 "Autocarro" at bounding box center [680, 475] width 230 height 22
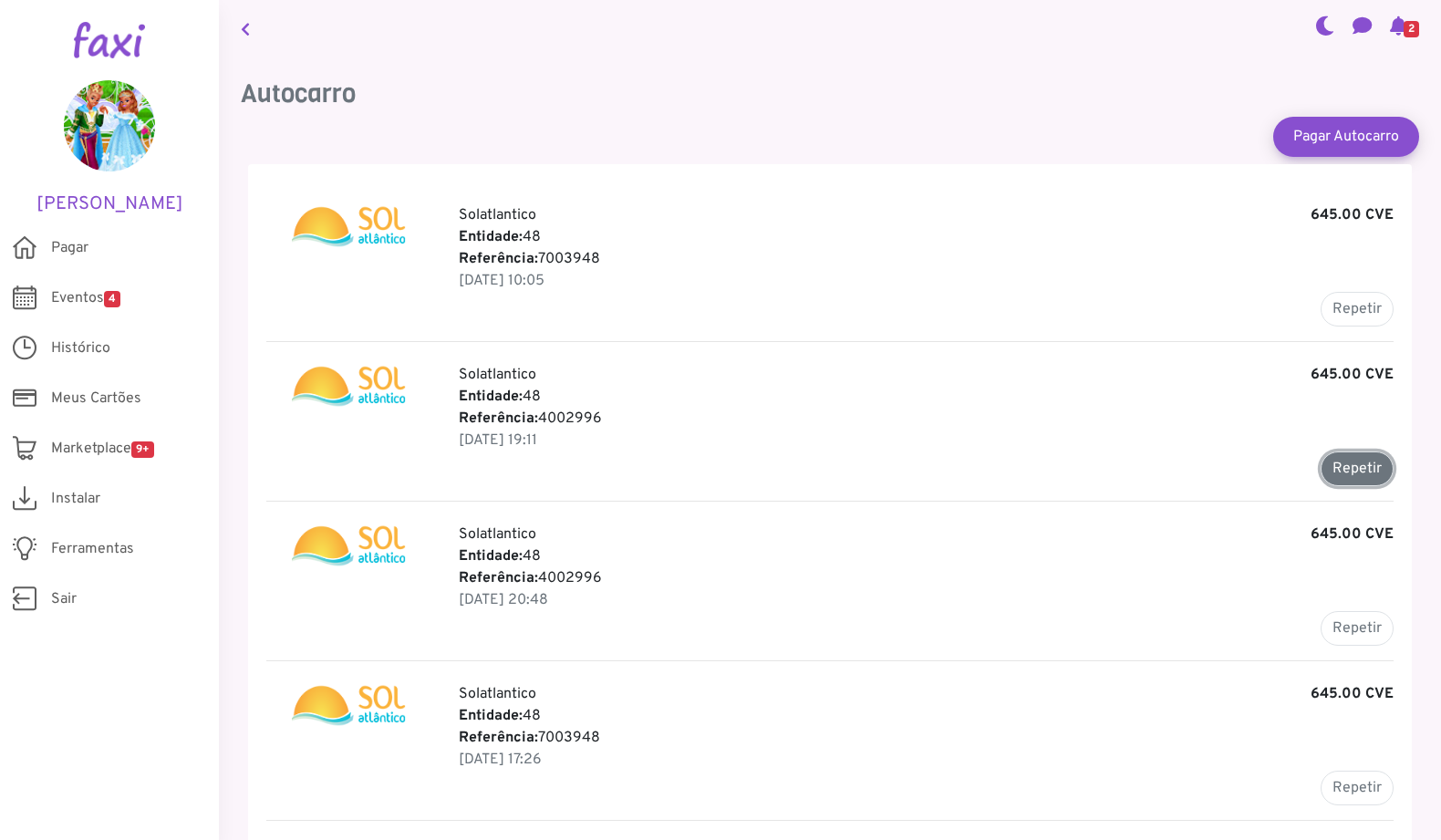
click at [1348, 465] on button "Repetir" at bounding box center [1356, 469] width 73 height 35
type input "*******"
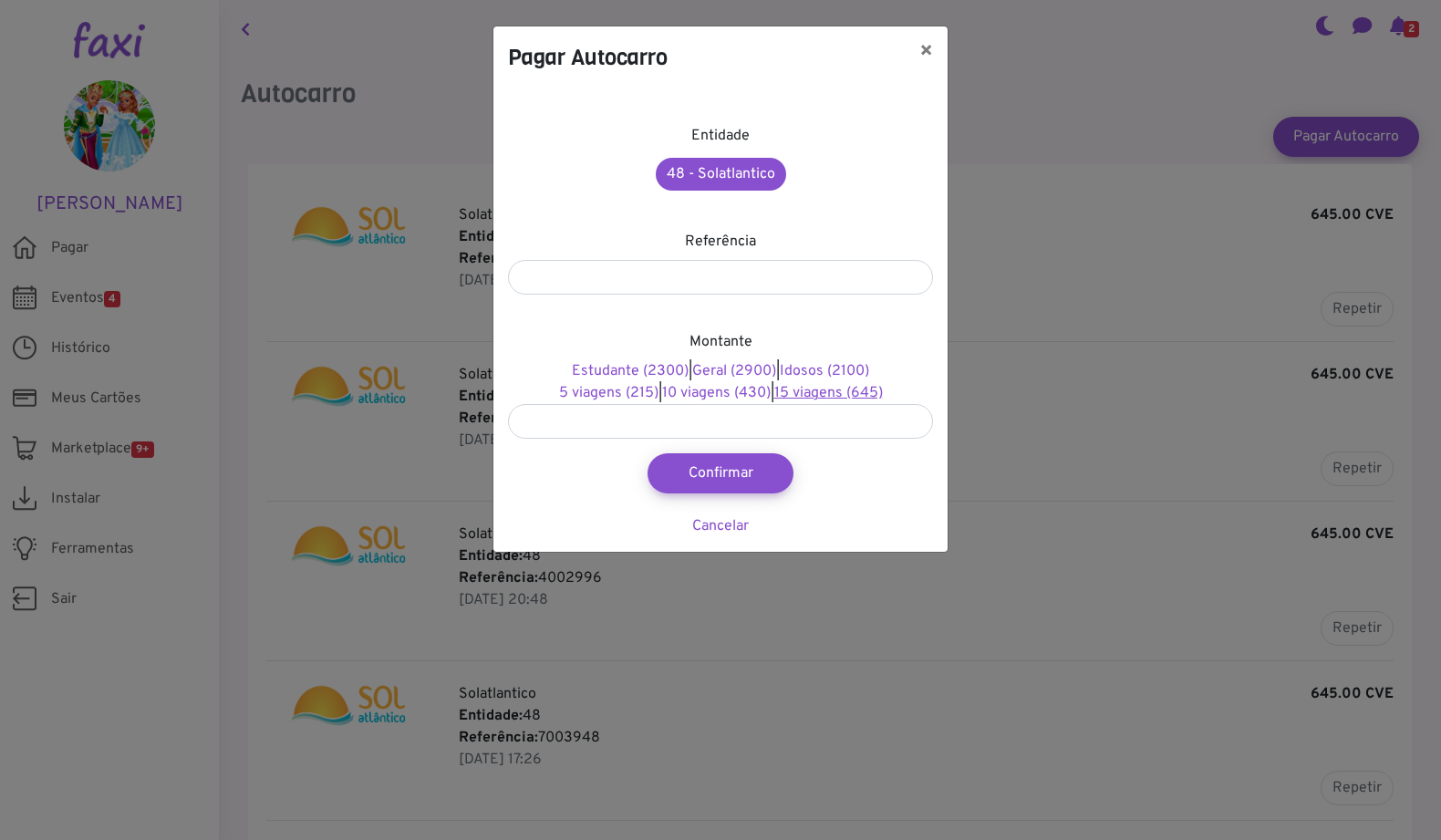
click at [840, 390] on link "15 viagens (645)" at bounding box center [828, 393] width 109 height 18
drag, startPoint x: 768, startPoint y: 47, endPoint x: 978, endPoint y: 103, distance: 217.3
click at [978, 103] on div "Pagar Autocarro × Entidade 48 - Solatlantico Referência ******* Montante Estuda…" at bounding box center [720, 420] width 1441 height 840
click at [920, 51] on button "×" at bounding box center [926, 52] width 43 height 52
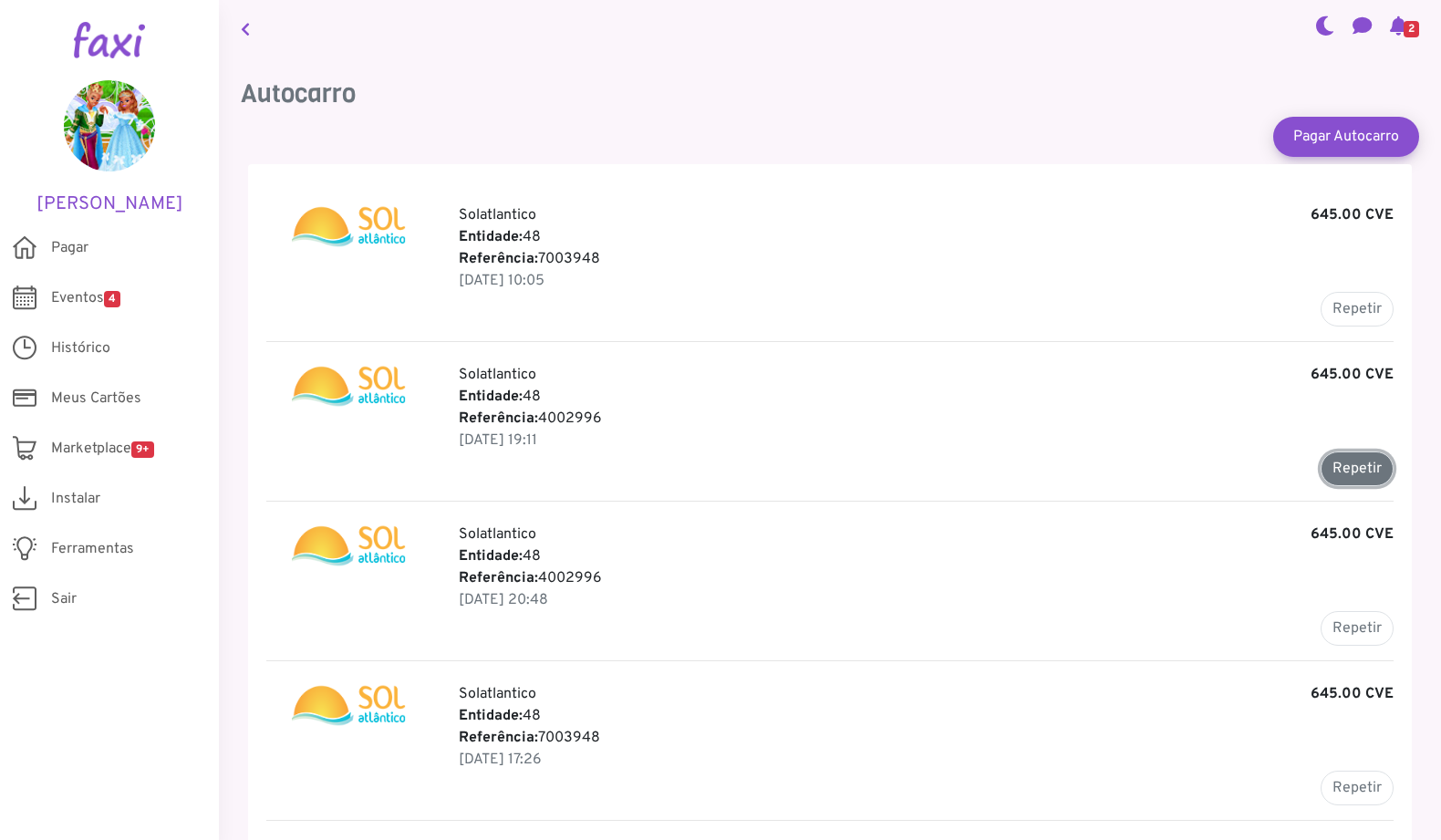
click at [1335, 474] on button "Repetir" at bounding box center [1356, 469] width 73 height 35
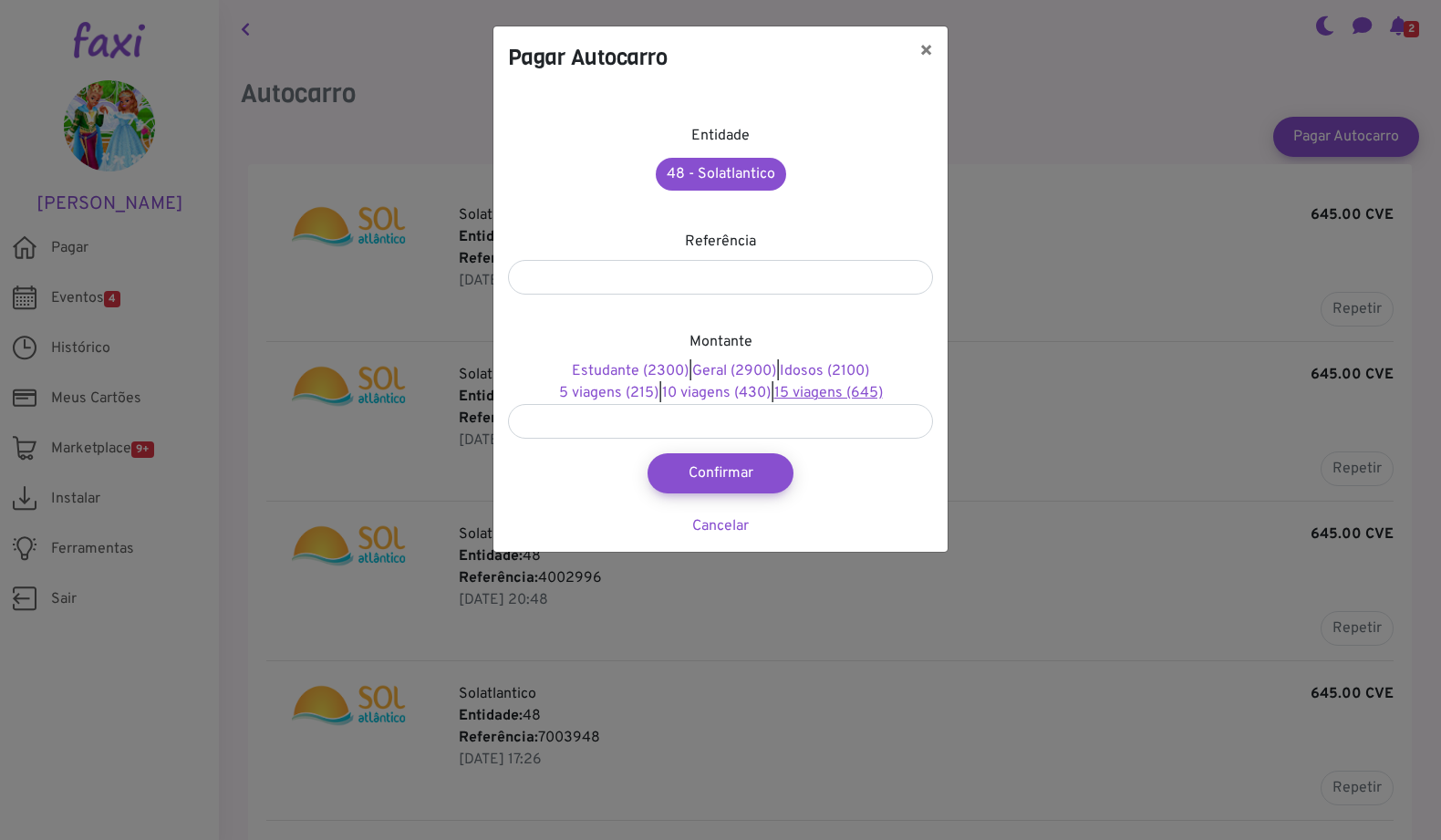
click at [834, 396] on link "15 viagens (645)" at bounding box center [828, 393] width 109 height 18
type input "***"
click at [745, 473] on button "Confirmar" at bounding box center [720, 472] width 160 height 44
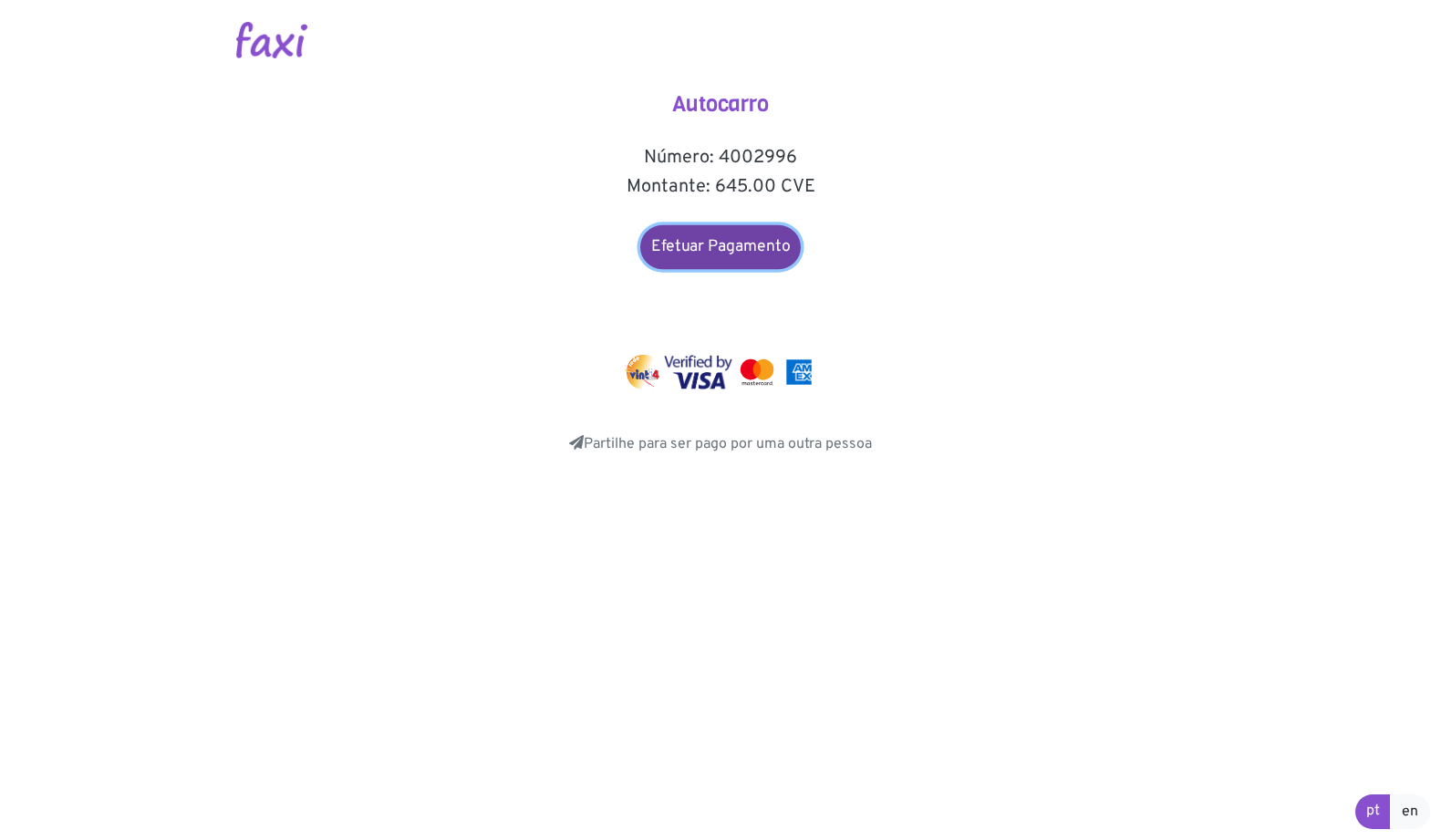
click at [745, 257] on link "Efetuar Pagamento" at bounding box center [720, 247] width 160 height 44
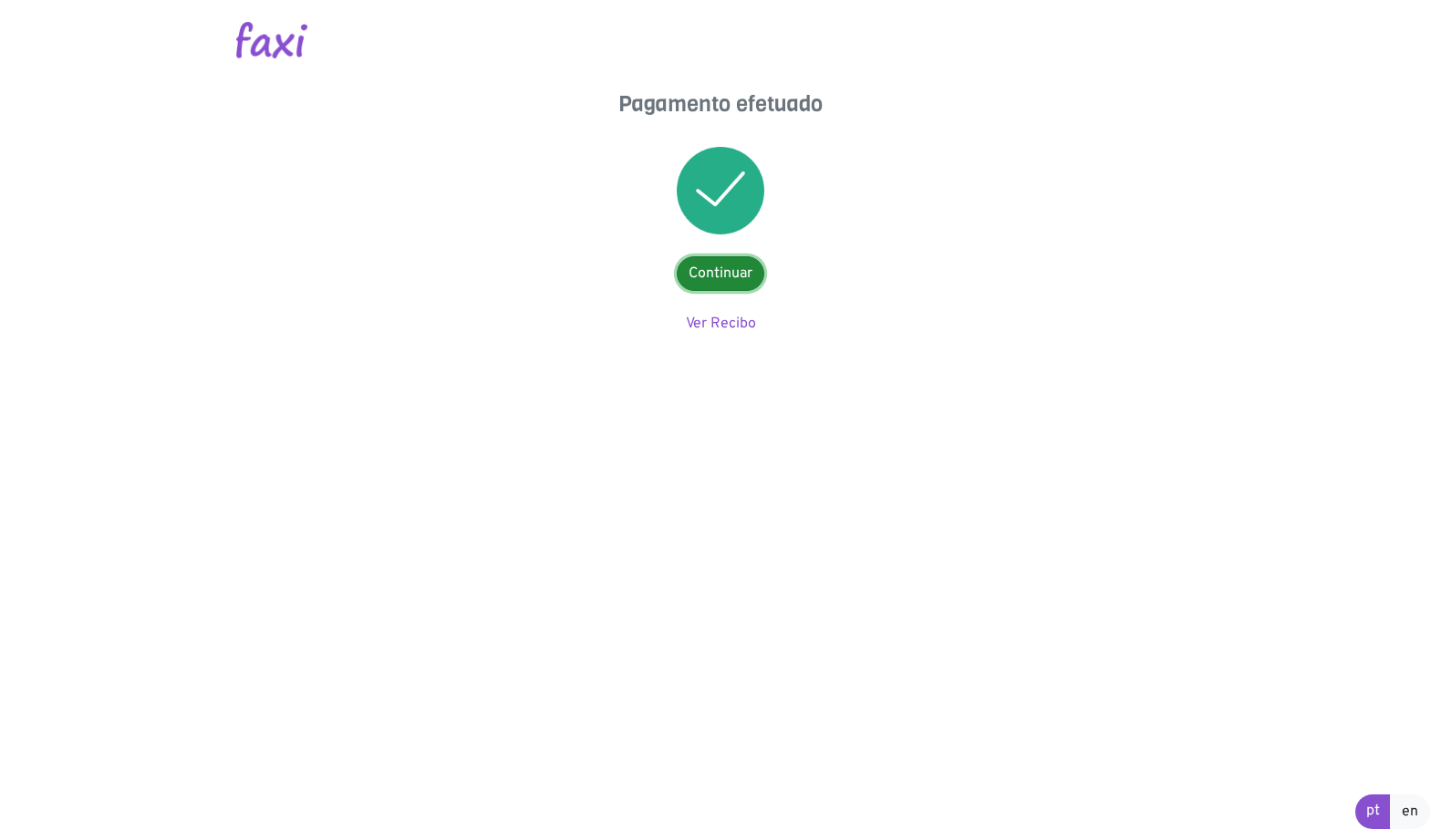
click at [709, 270] on link "Continuar" at bounding box center [720, 274] width 88 height 35
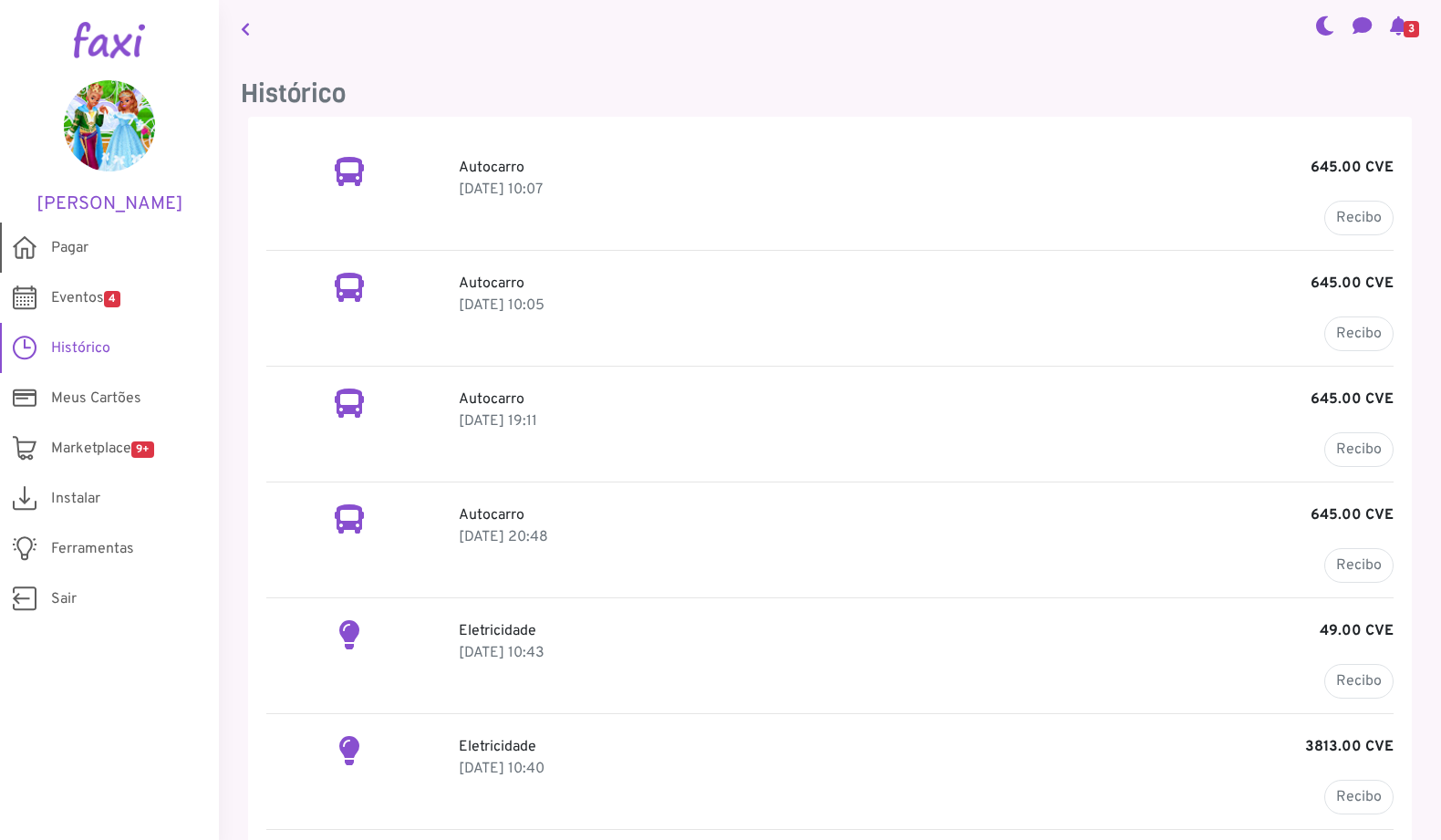
click at [73, 241] on span "Pagar" at bounding box center [70, 248] width 37 height 22
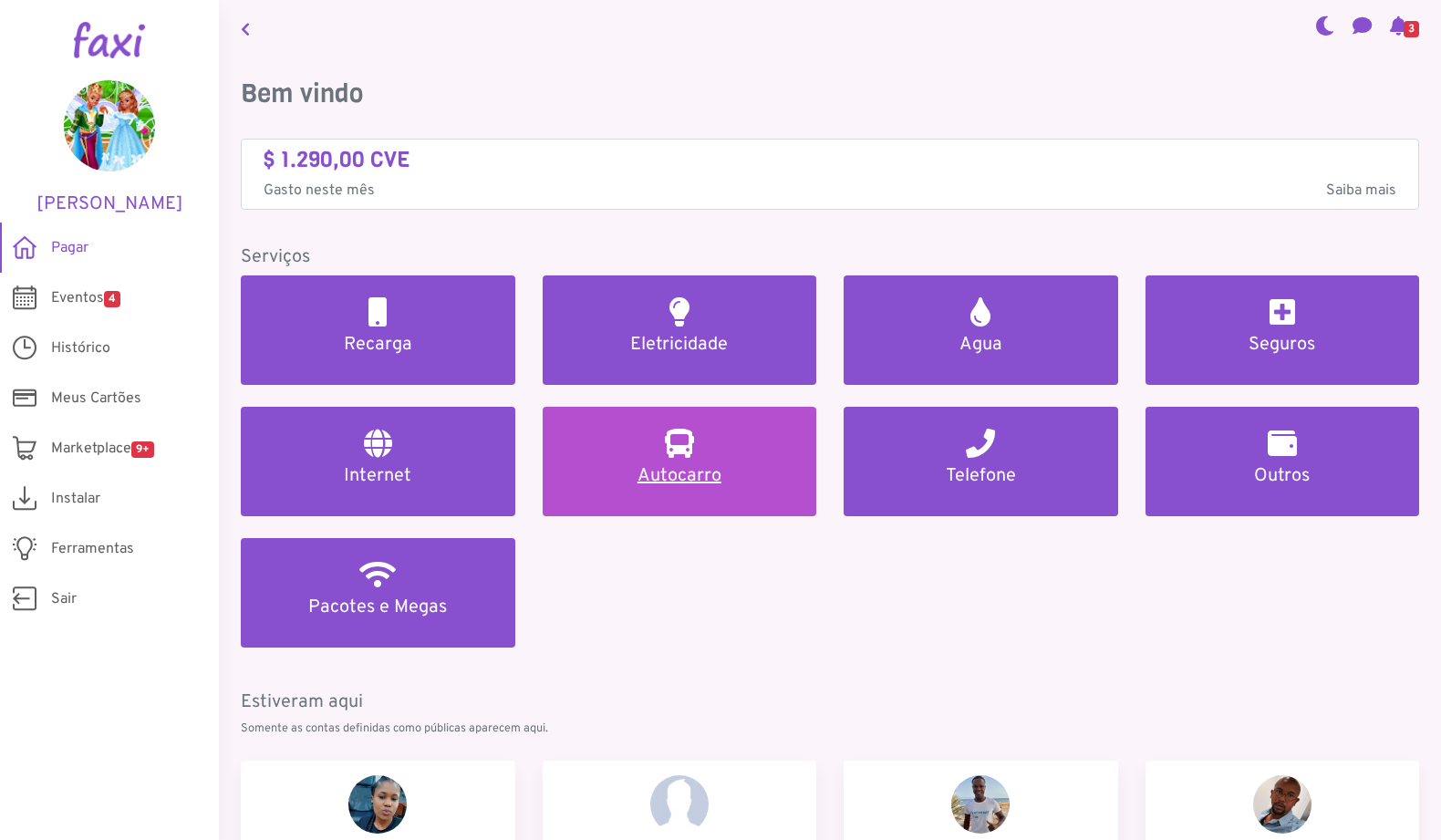
click at [696, 467] on h5 "Autocarro" at bounding box center [680, 475] width 230 height 22
